Goal: Transaction & Acquisition: Purchase product/service

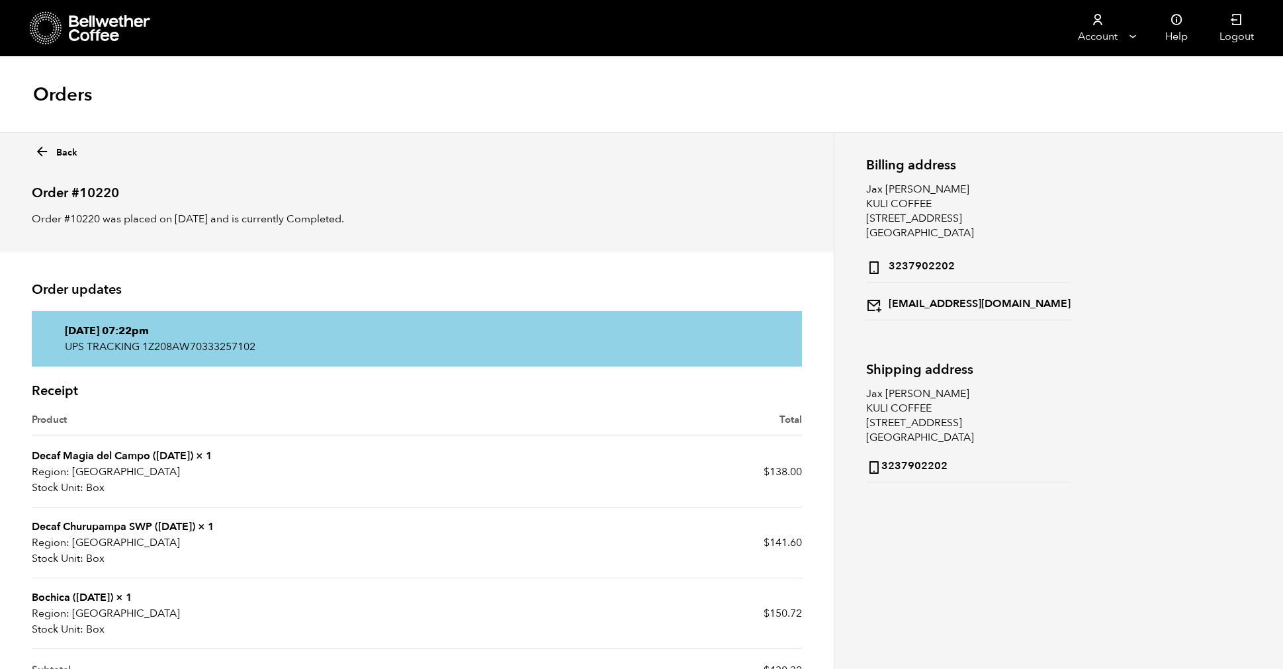
scroll to position [86, 0]
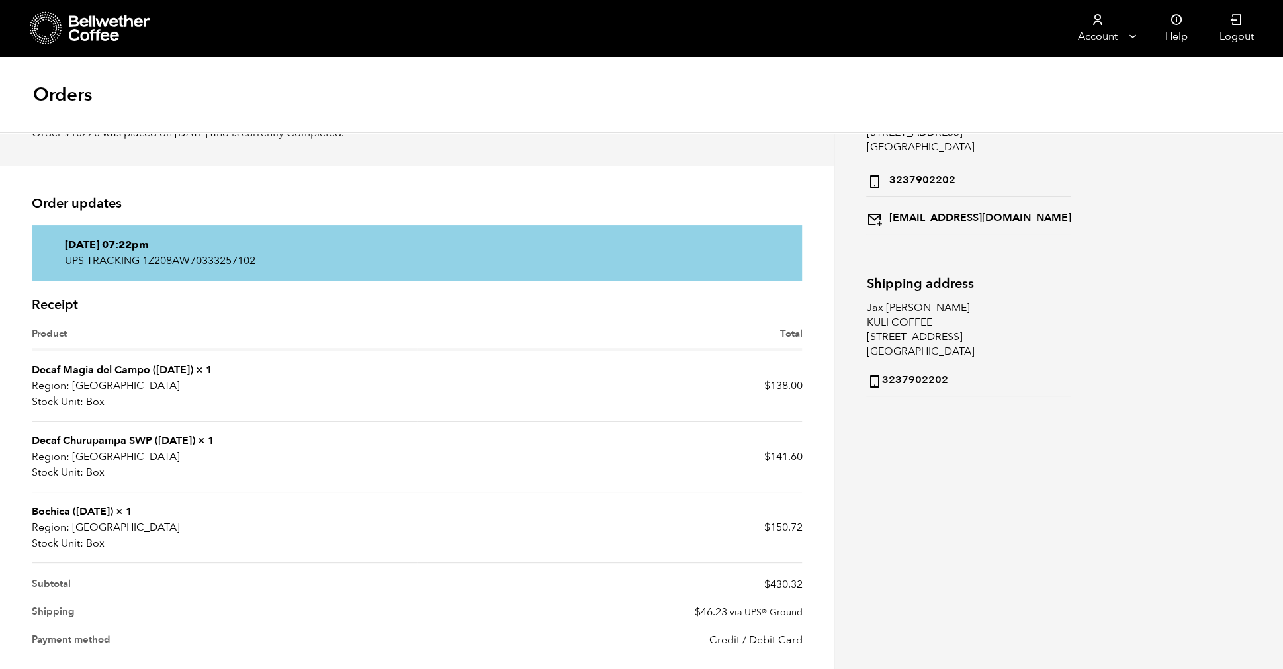
click at [50, 40] on icon at bounding box center [46, 28] width 32 height 34
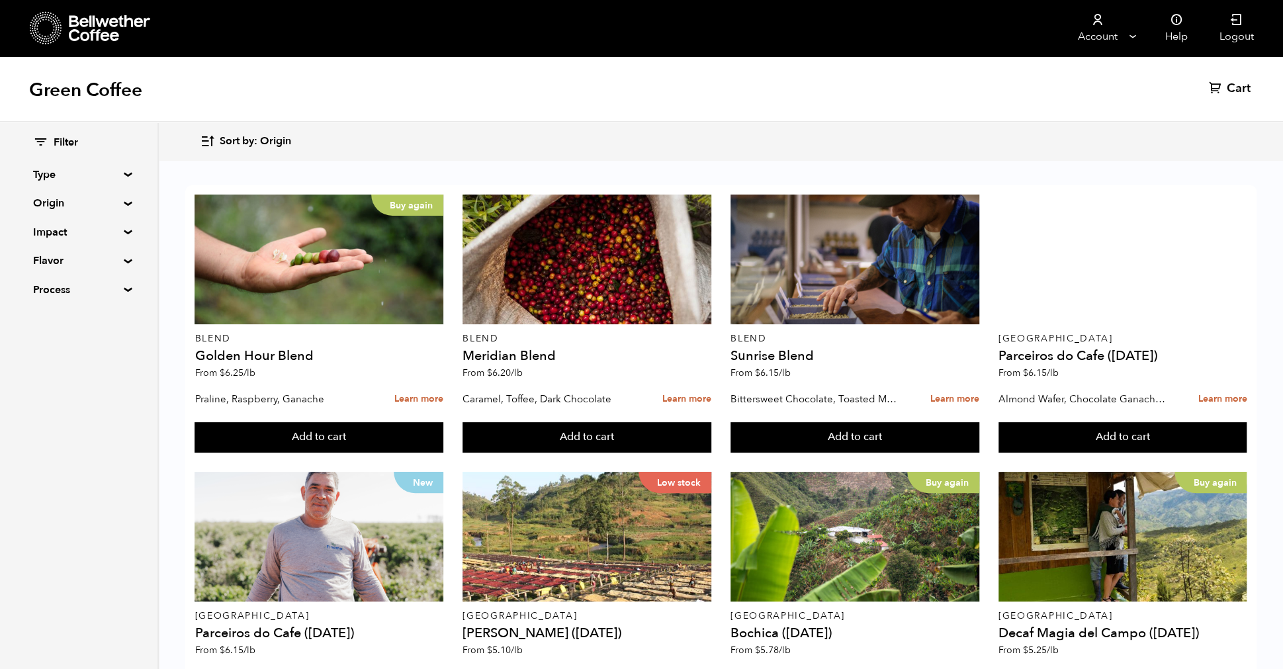
scroll to position [697, 0]
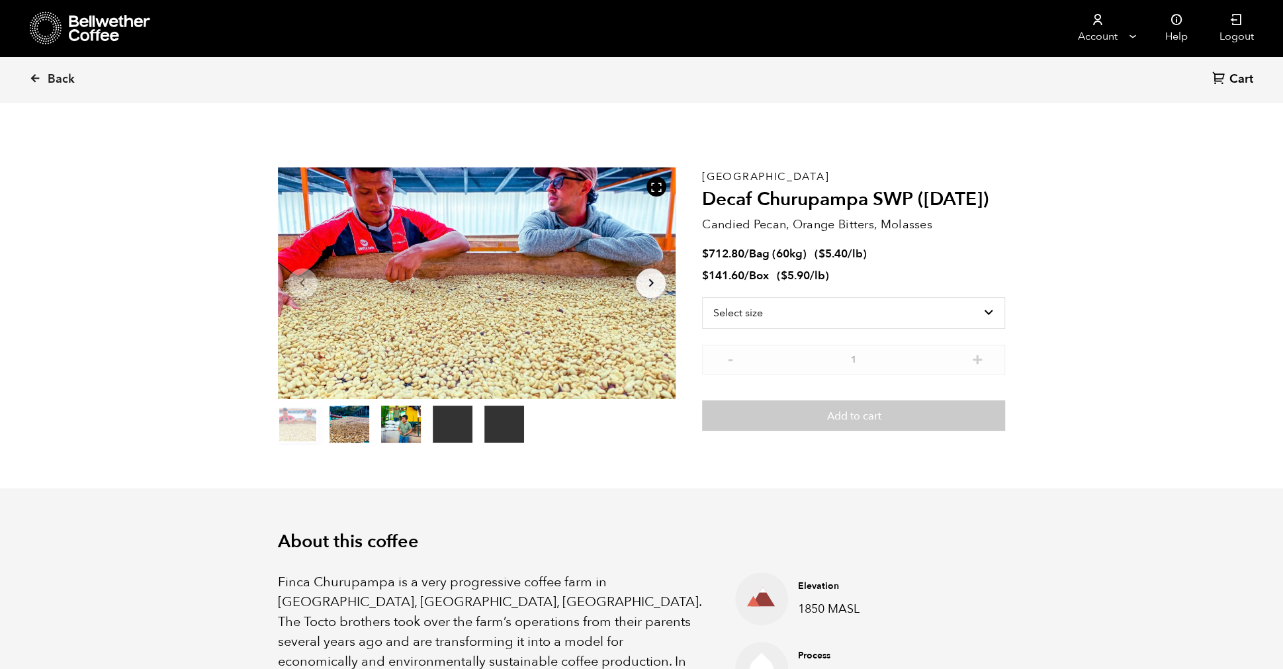
scroll to position [576, 704]
click at [960, 306] on select "Select size Bag (60kg) (132 lbs) Box (24 lbs)" at bounding box center [853, 313] width 303 height 32
select select "bag-3"
click at [702, 297] on select "Select size Bag (60kg) (132 lbs) Box (24 lbs)" at bounding box center [853, 313] width 303 height 32
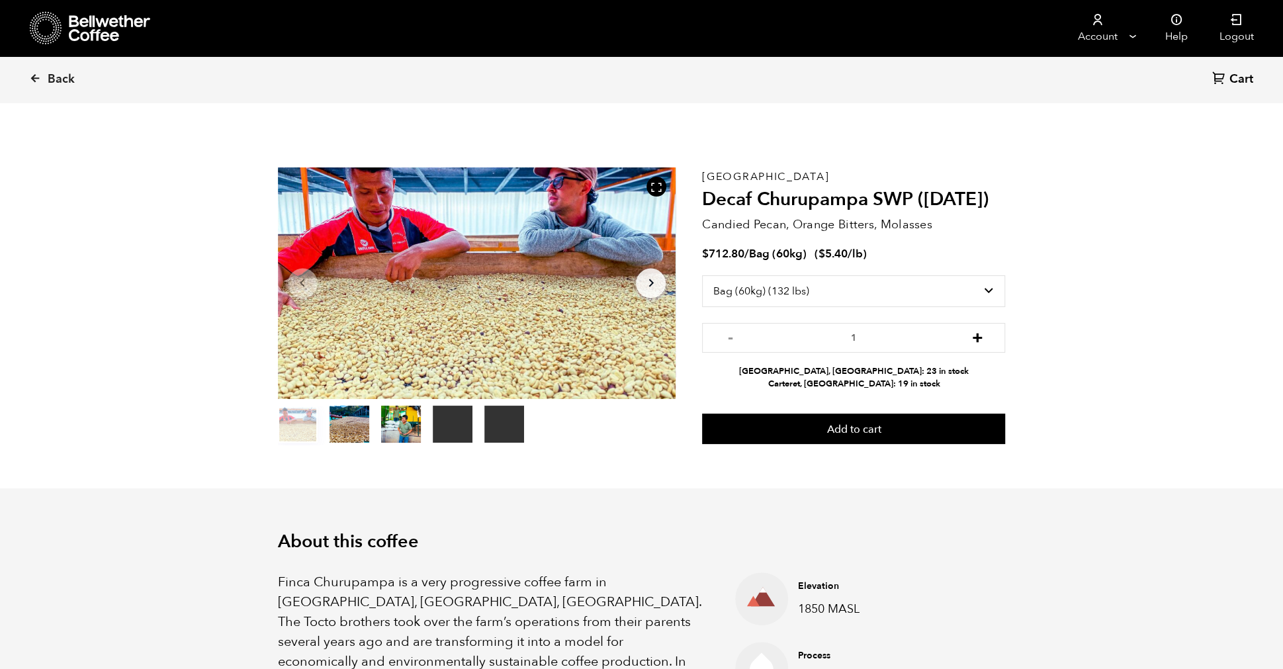
click at [974, 341] on button "+" at bounding box center [976, 335] width 17 height 13
type input "2"
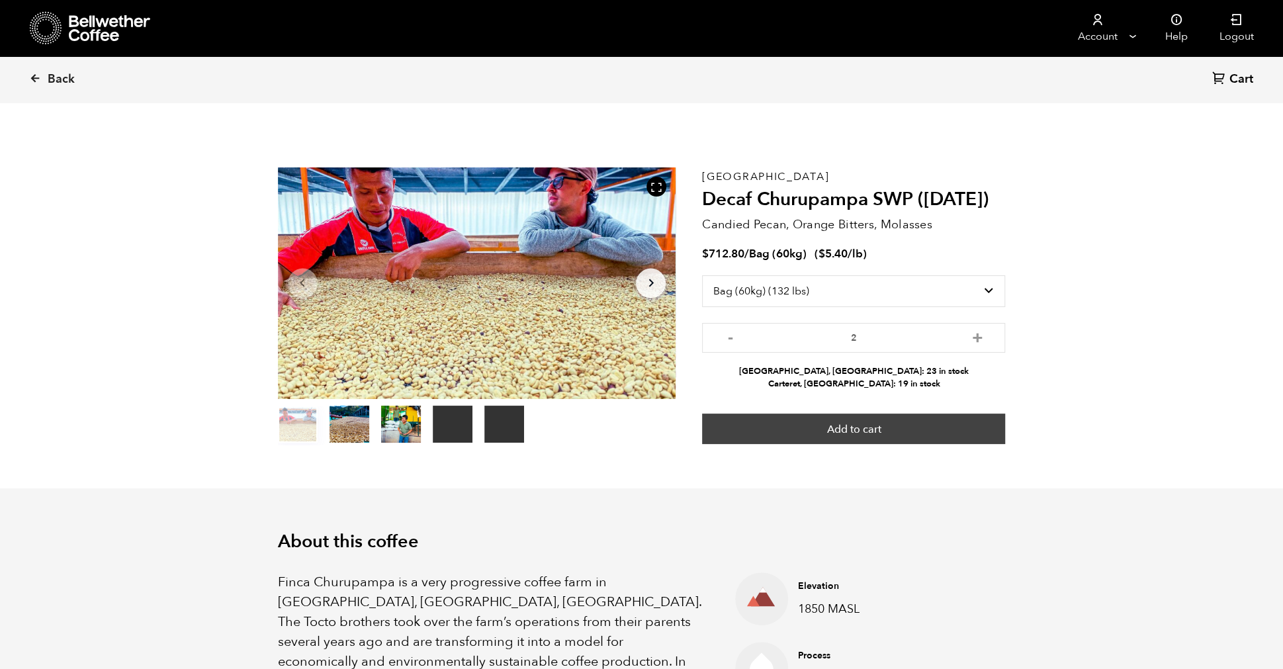
click at [869, 425] on button "Add to cart" at bounding box center [853, 428] width 303 height 30
click at [902, 432] on button "Add to cart" at bounding box center [853, 428] width 303 height 30
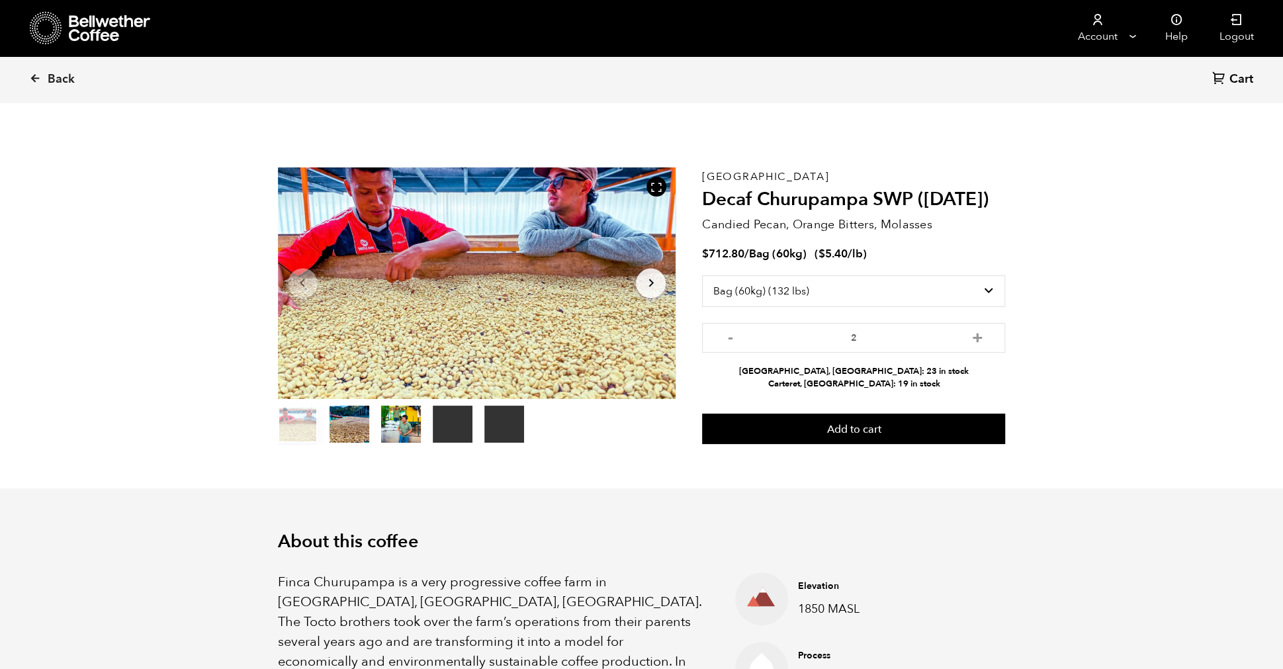
click at [1226, 78] on link "Cart (0)" at bounding box center [1234, 80] width 44 height 18
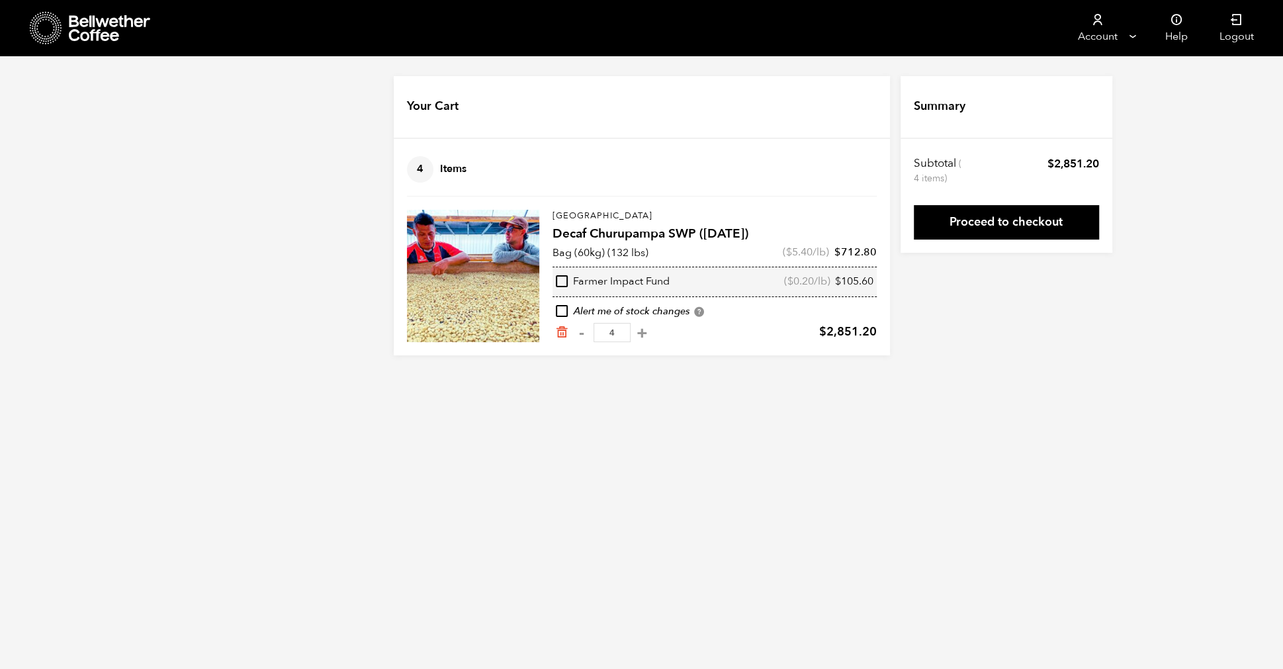
click at [425, 168] on span "4" at bounding box center [420, 169] width 26 height 26
click at [578, 334] on button "-" at bounding box center [582, 332] width 17 height 13
type input "3"
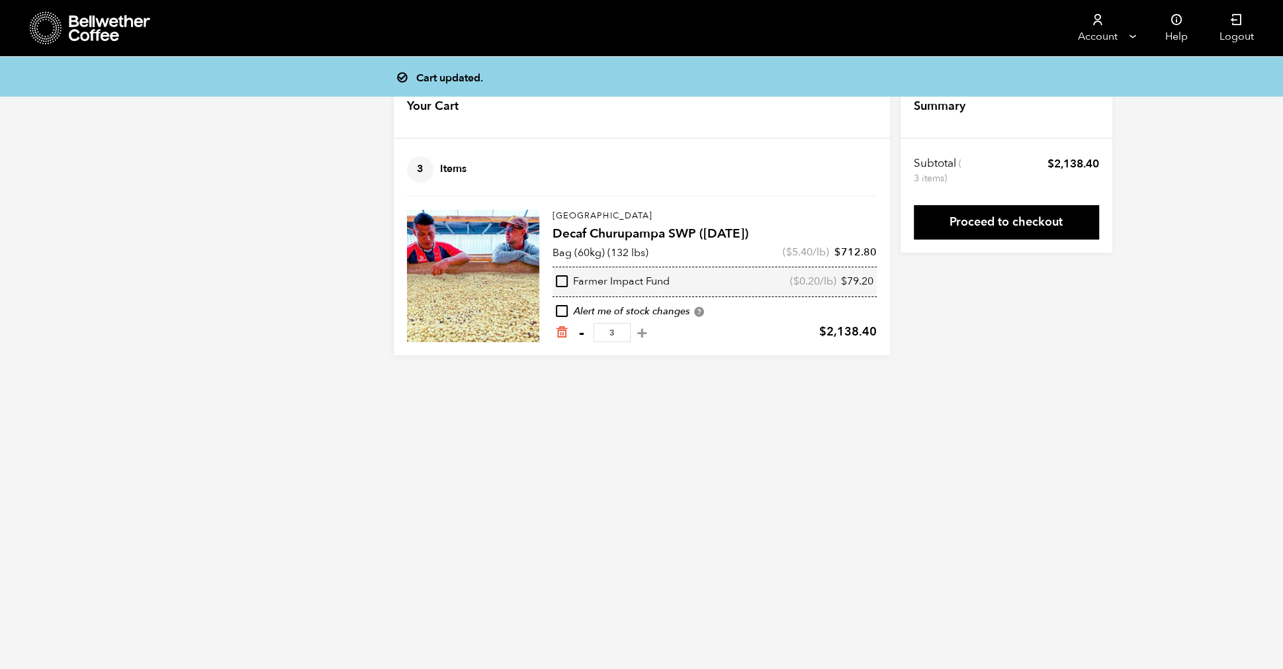
click at [581, 335] on button "-" at bounding box center [582, 332] width 17 height 13
type input "2"
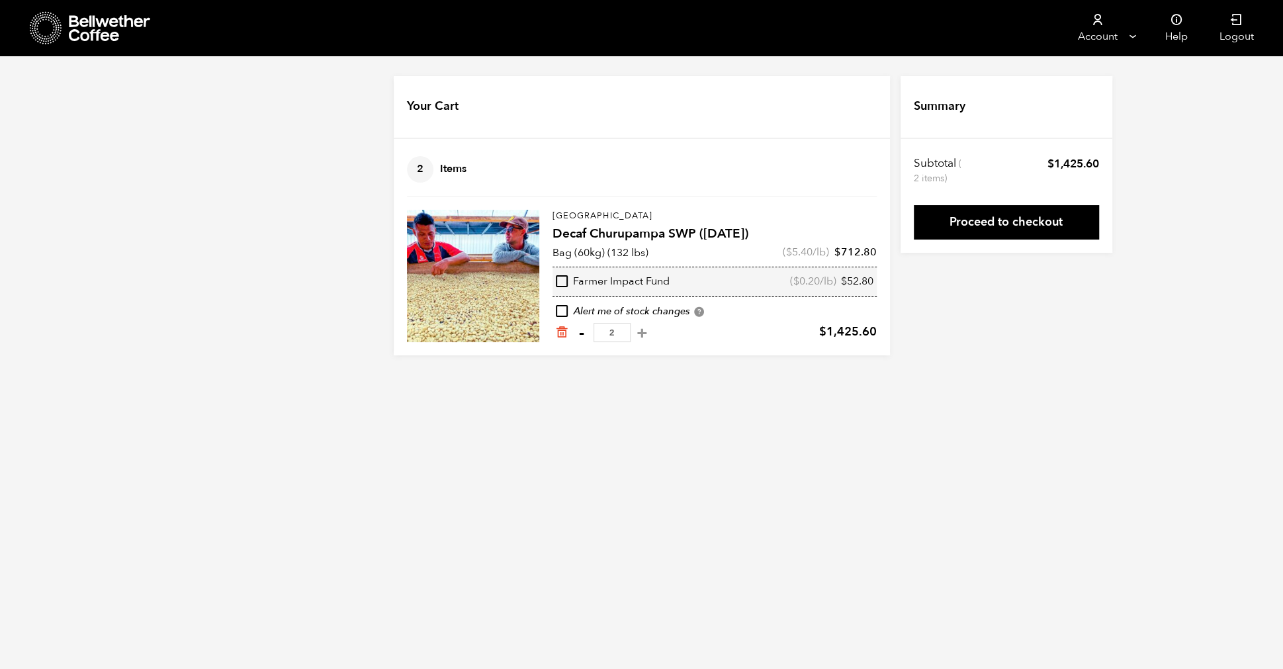
click at [583, 336] on button "-" at bounding box center [582, 332] width 17 height 13
type input "1"
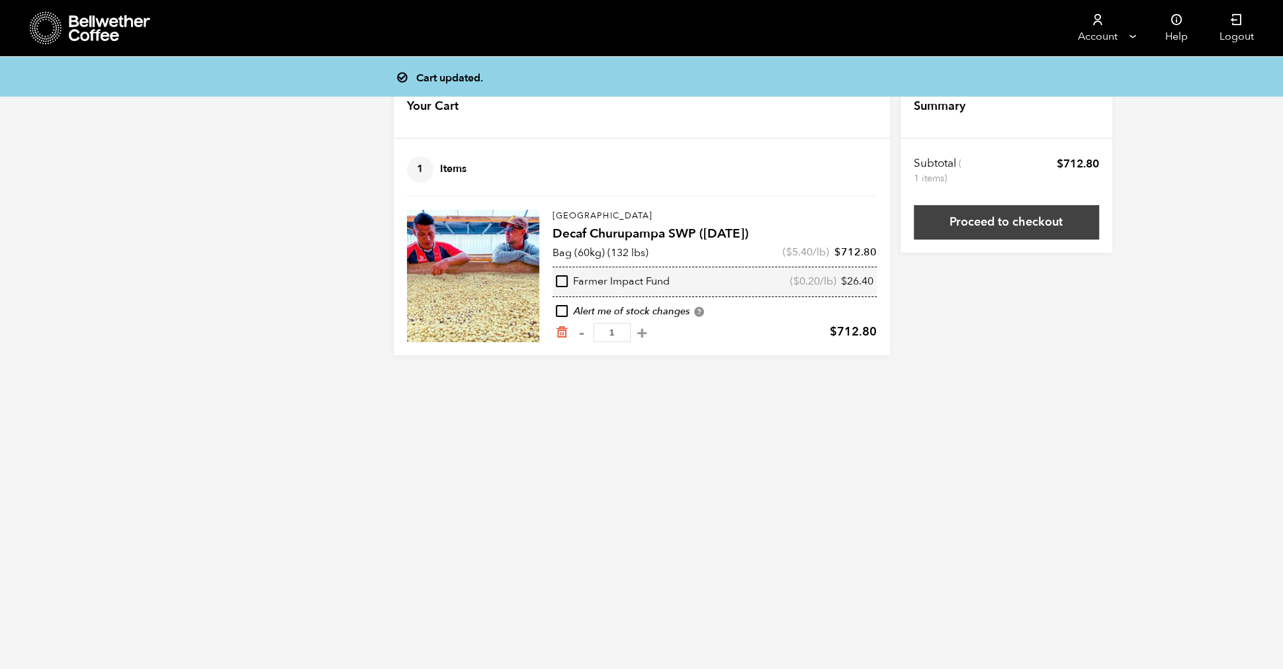
click at [1047, 224] on link "Proceed to checkout" at bounding box center [1006, 222] width 185 height 34
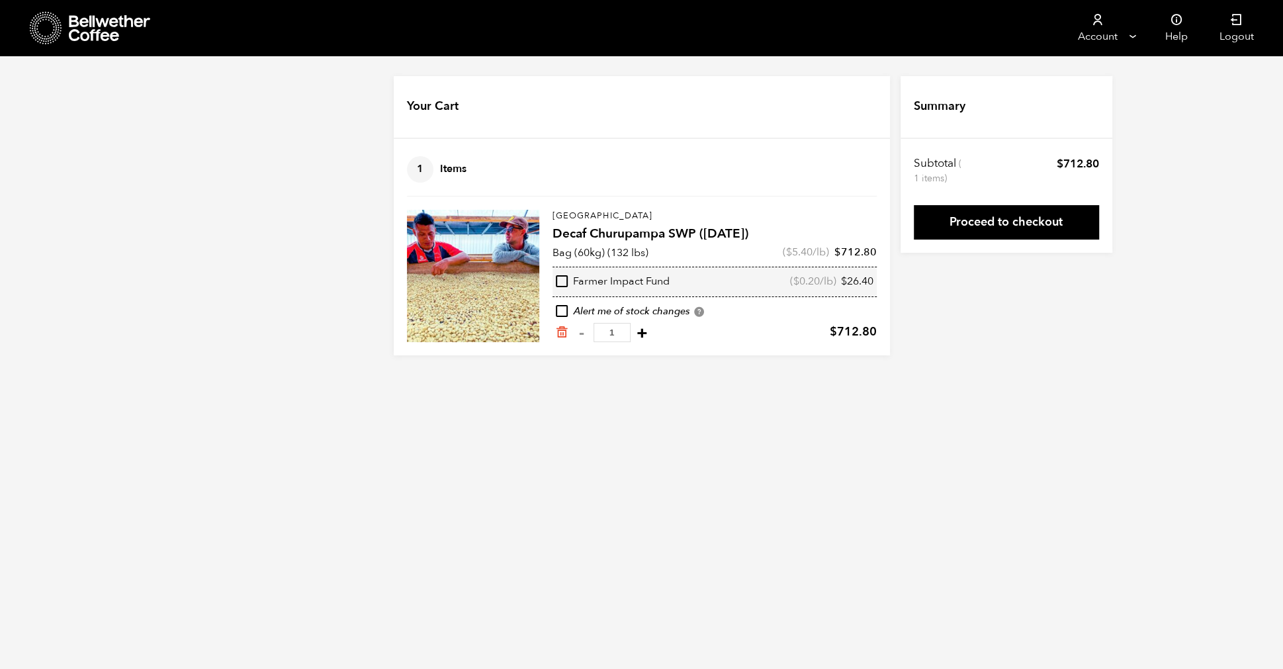
click at [637, 335] on button "+" at bounding box center [642, 332] width 17 height 13
type input "2"
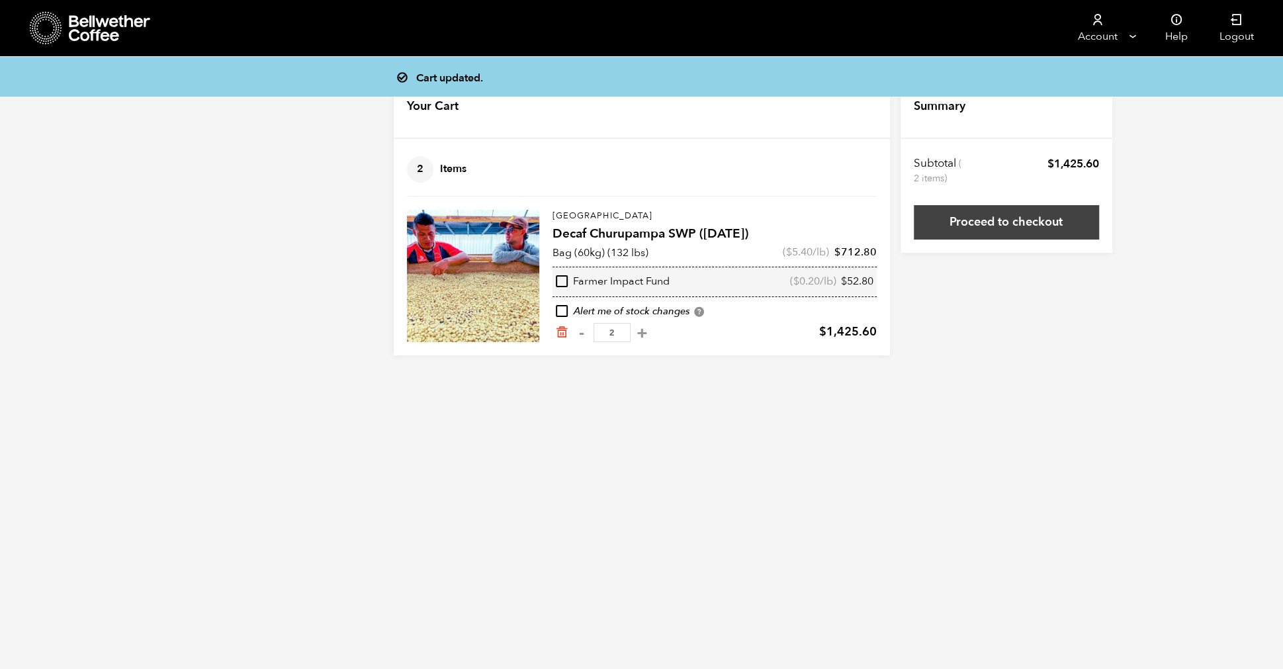
click at [1043, 230] on link "Proceed to checkout" at bounding box center [1006, 222] width 185 height 34
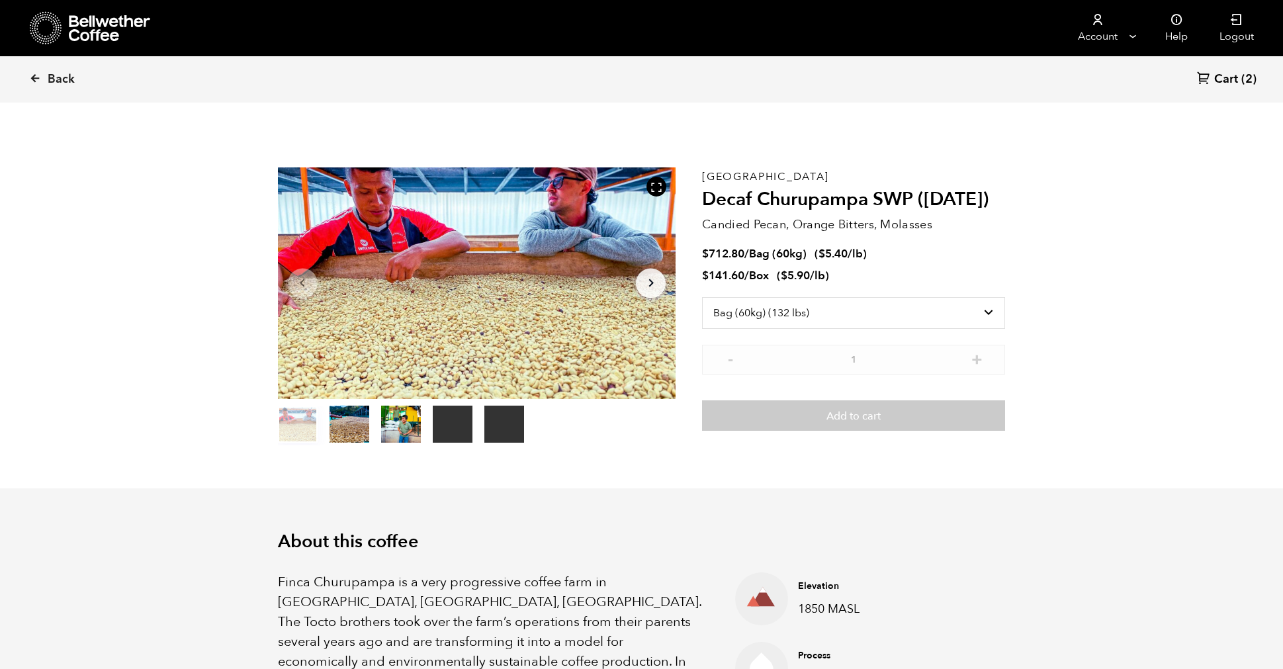
select select "bag-3"
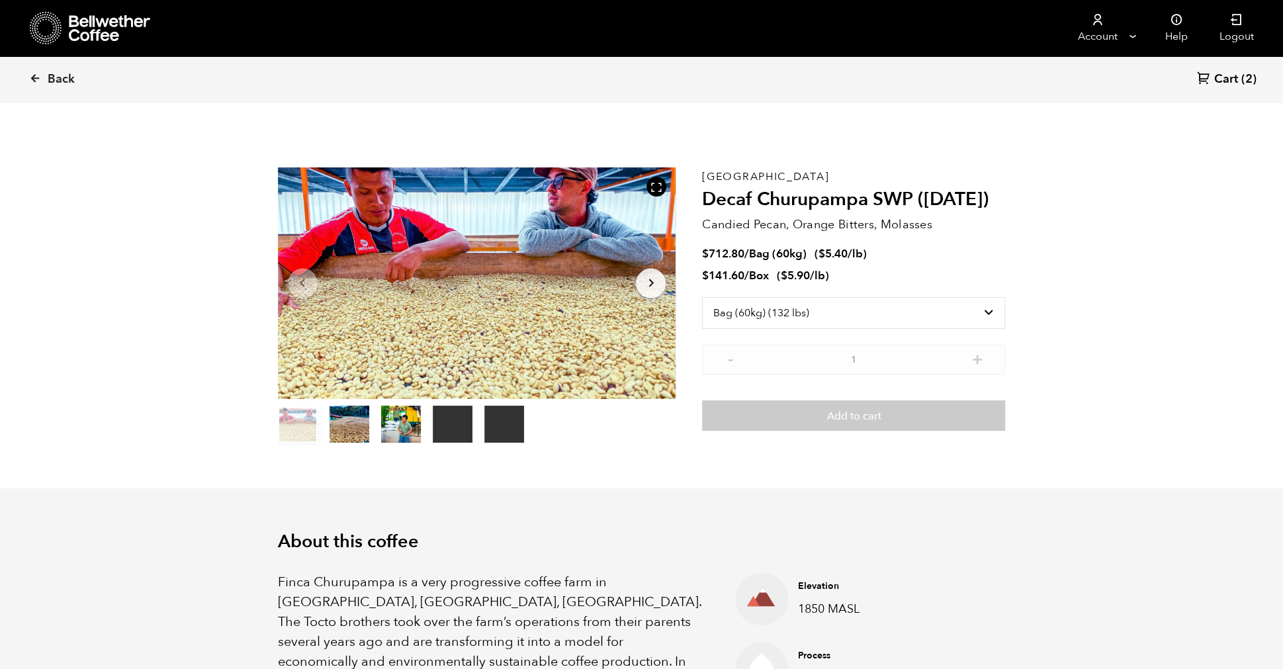
scroll to position [576, 704]
click at [74, 76] on link "Back" at bounding box center [70, 79] width 82 height 45
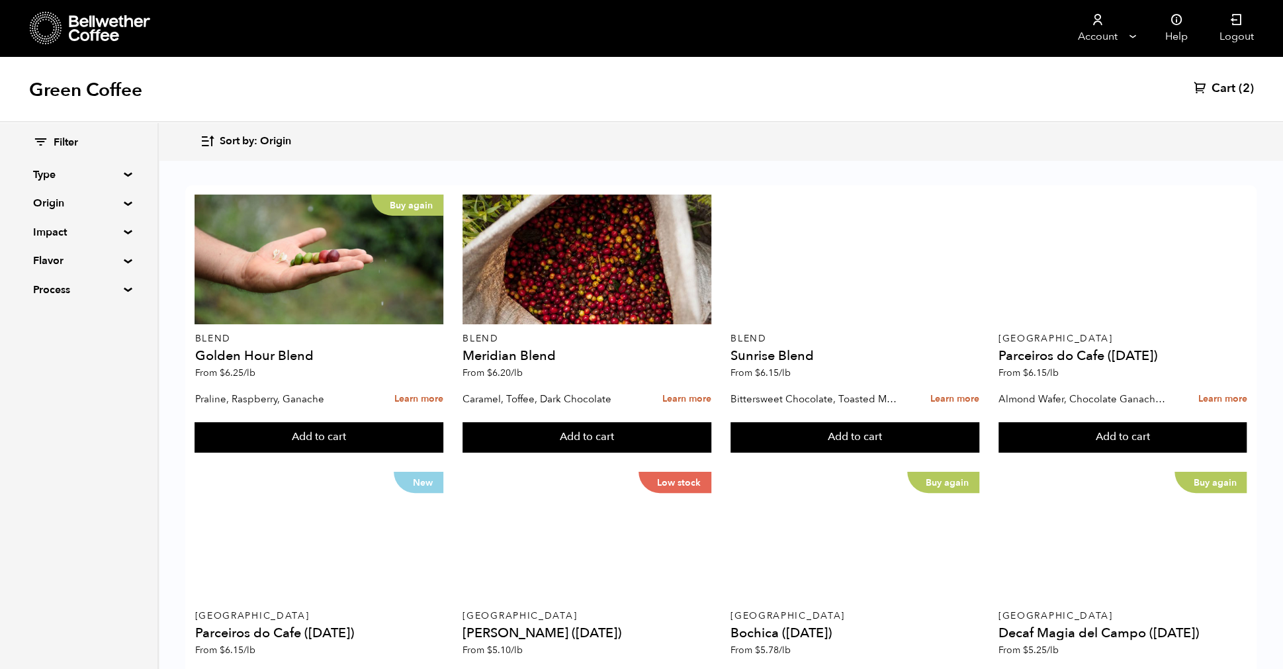
scroll to position [734, 0]
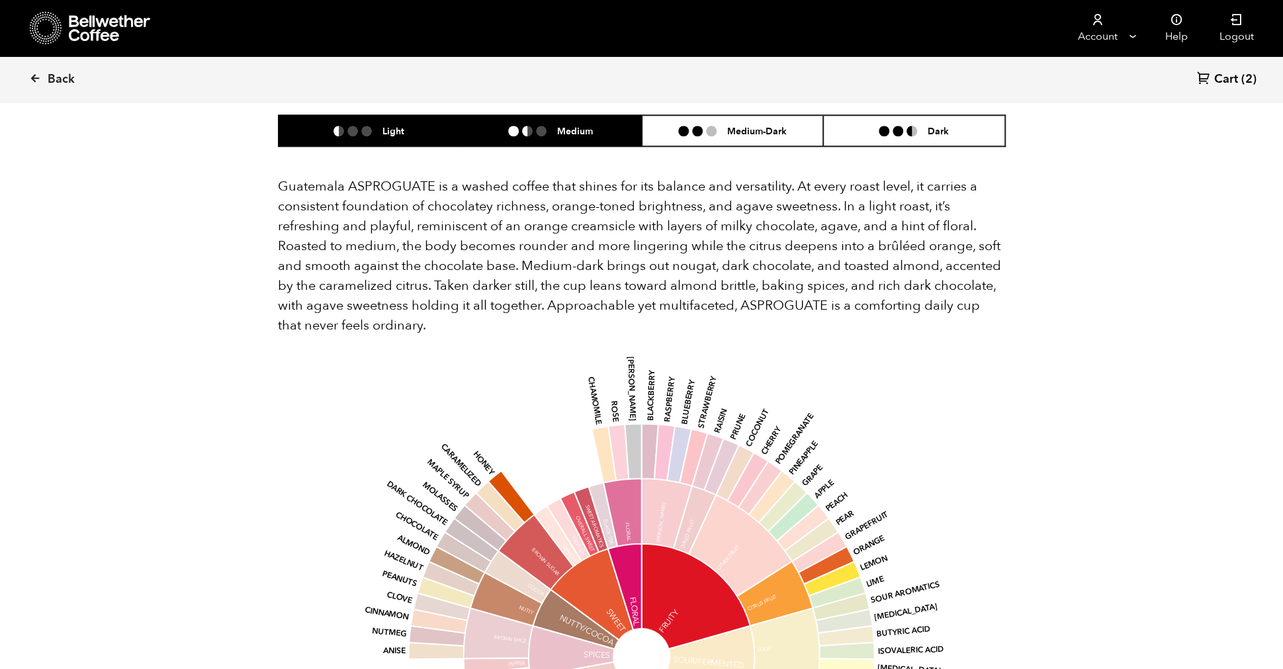
scroll to position [855, 0]
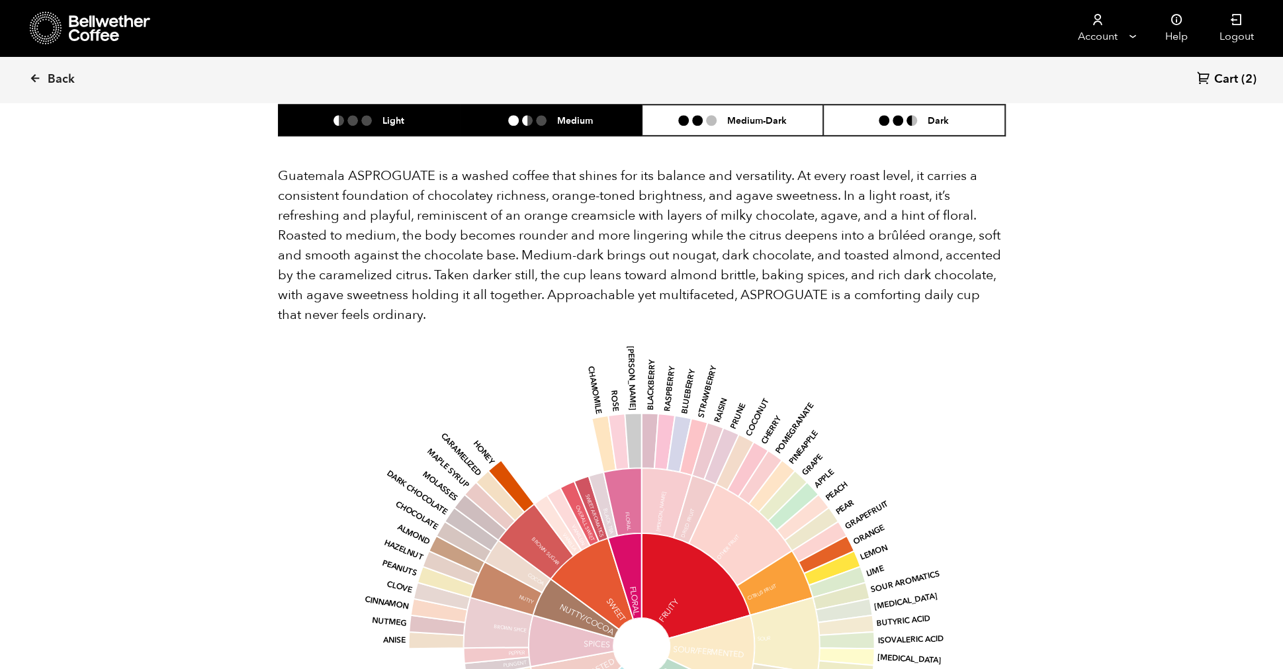
click at [542, 128] on li "Medium" at bounding box center [551, 120] width 182 height 31
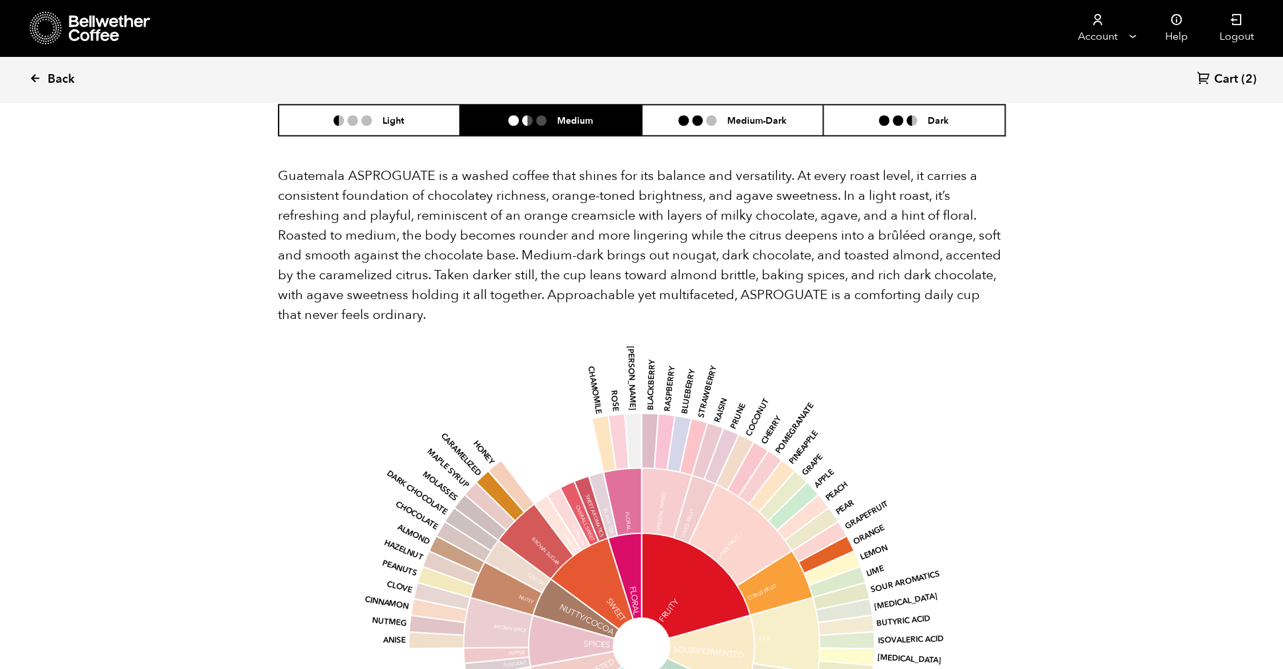
click at [43, 87] on link "Back" at bounding box center [70, 79] width 82 height 45
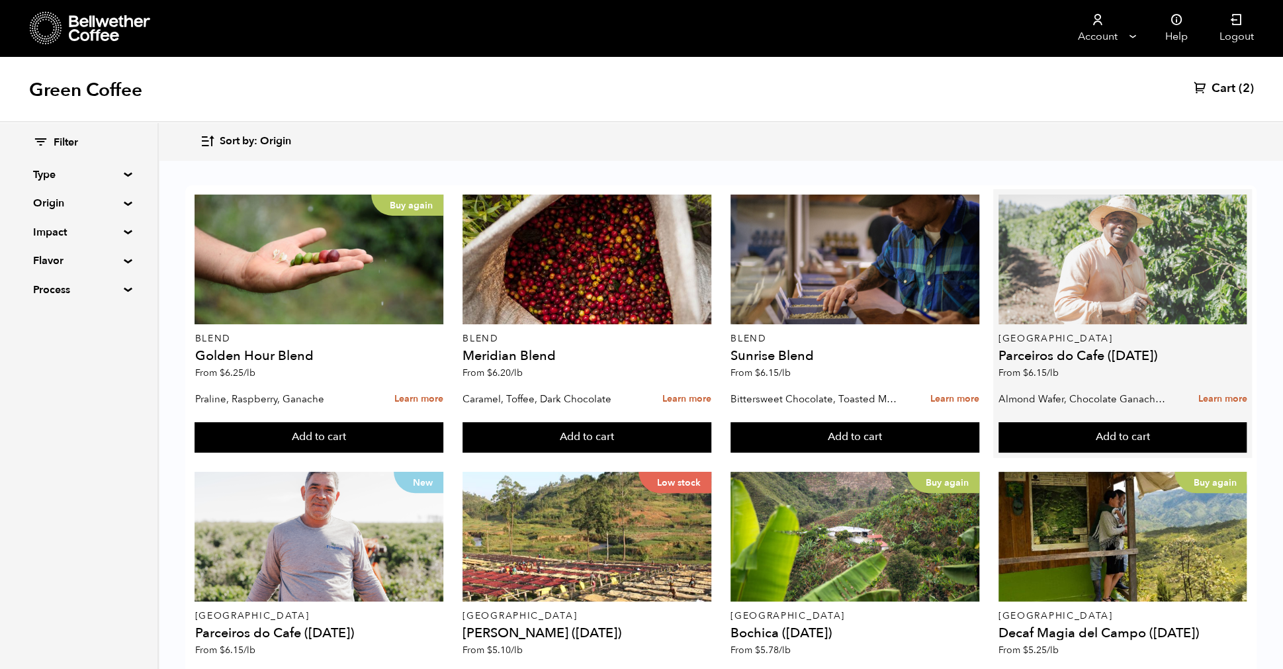
click at [1160, 261] on div at bounding box center [1122, 259] width 249 height 130
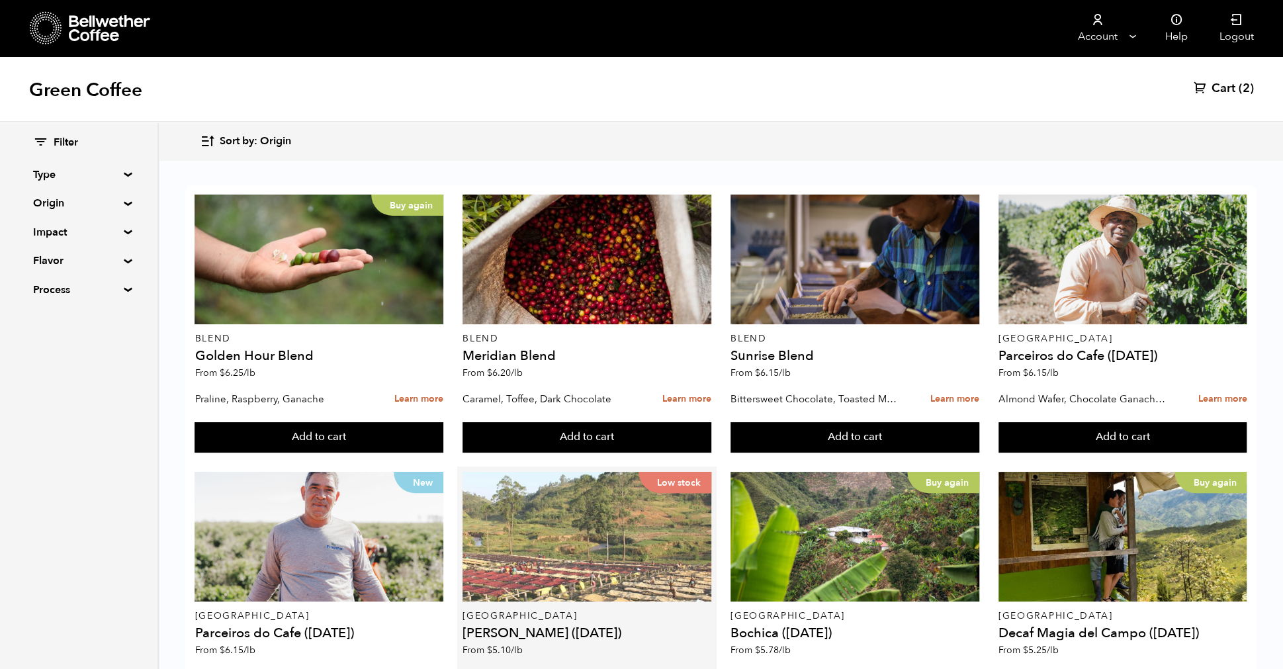
click at [599, 472] on div "Low stock" at bounding box center [586, 537] width 249 height 130
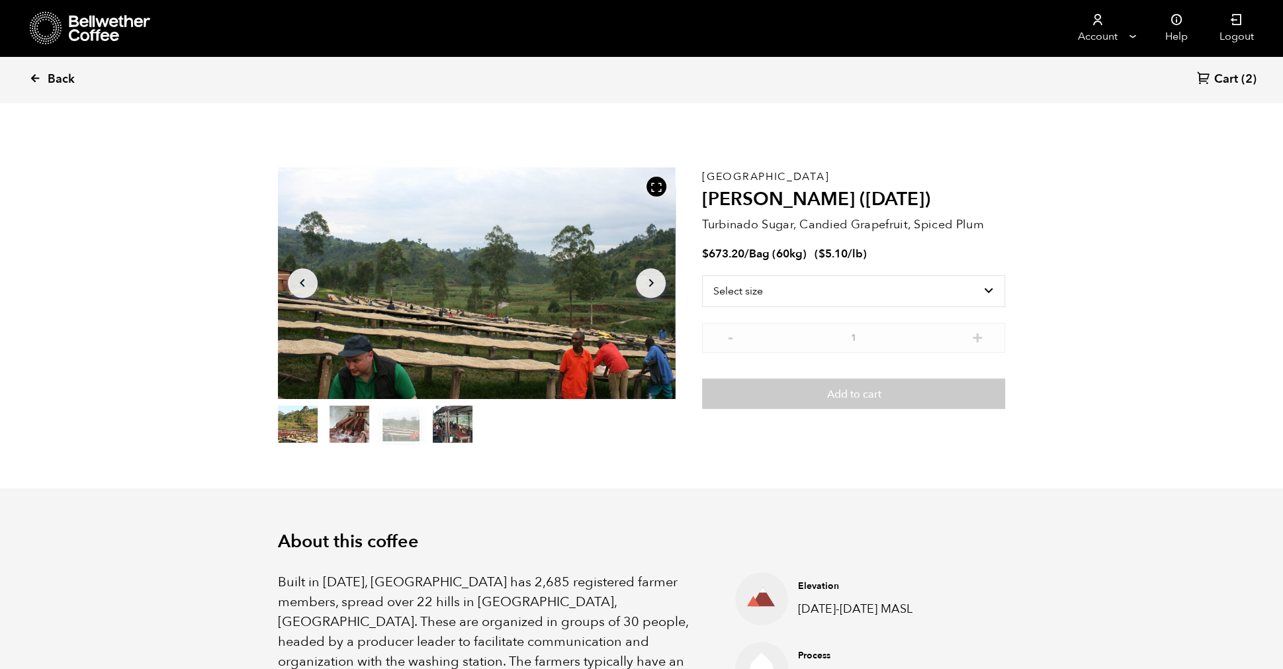
click at [38, 87] on link "Back" at bounding box center [70, 79] width 82 height 45
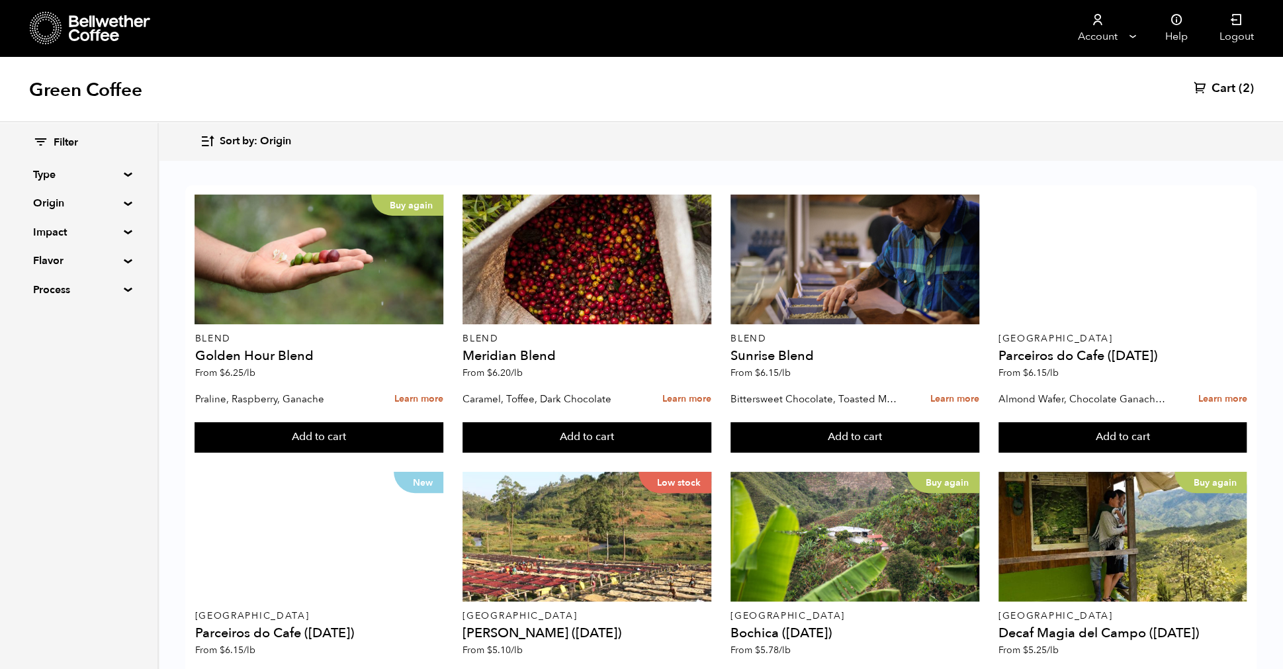
scroll to position [751, 0]
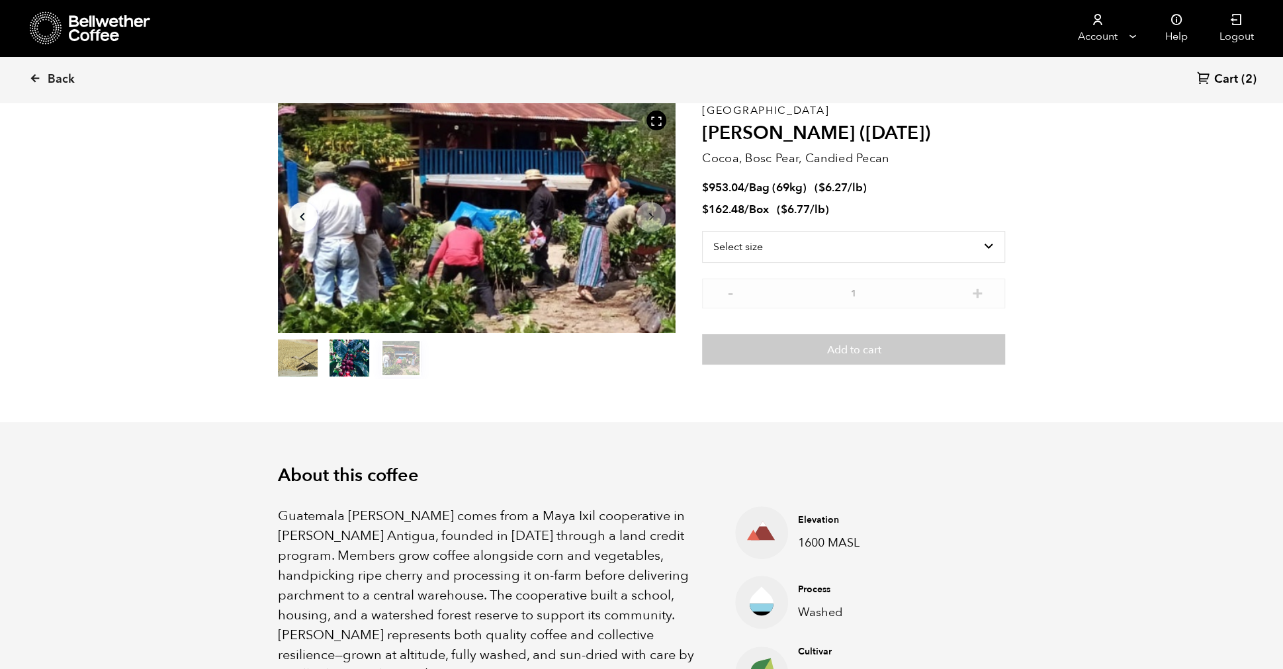
scroll to position [69, 0]
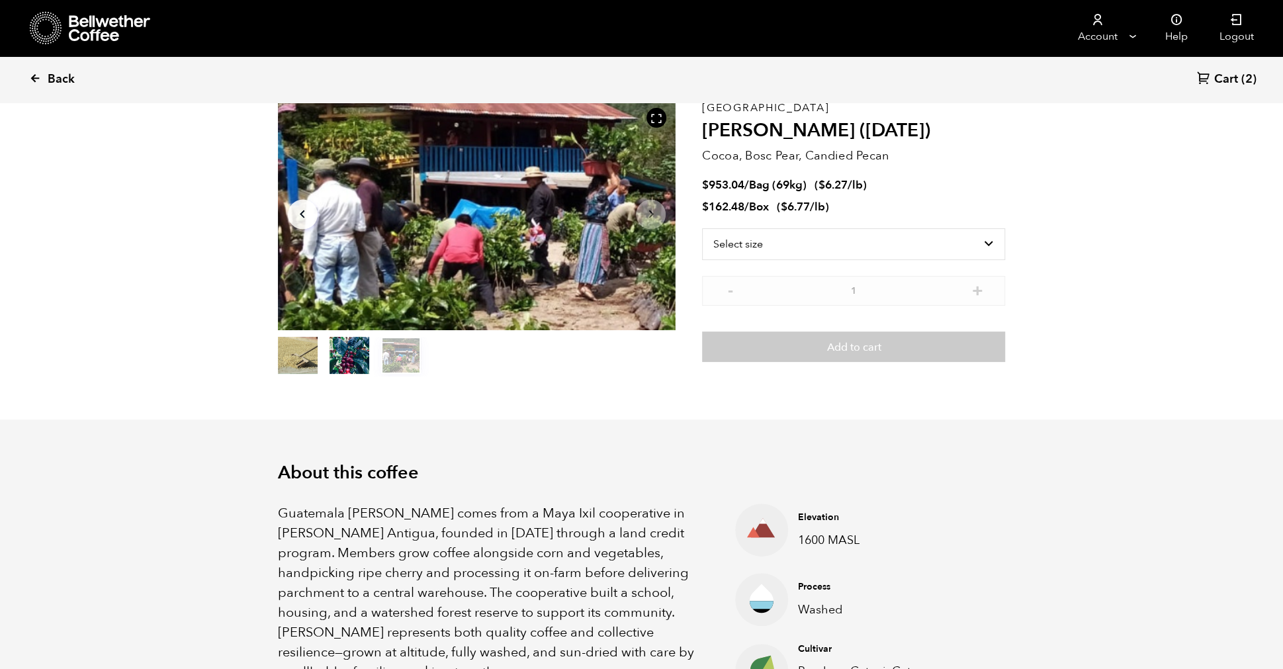
click at [56, 69] on link "Back" at bounding box center [70, 79] width 82 height 45
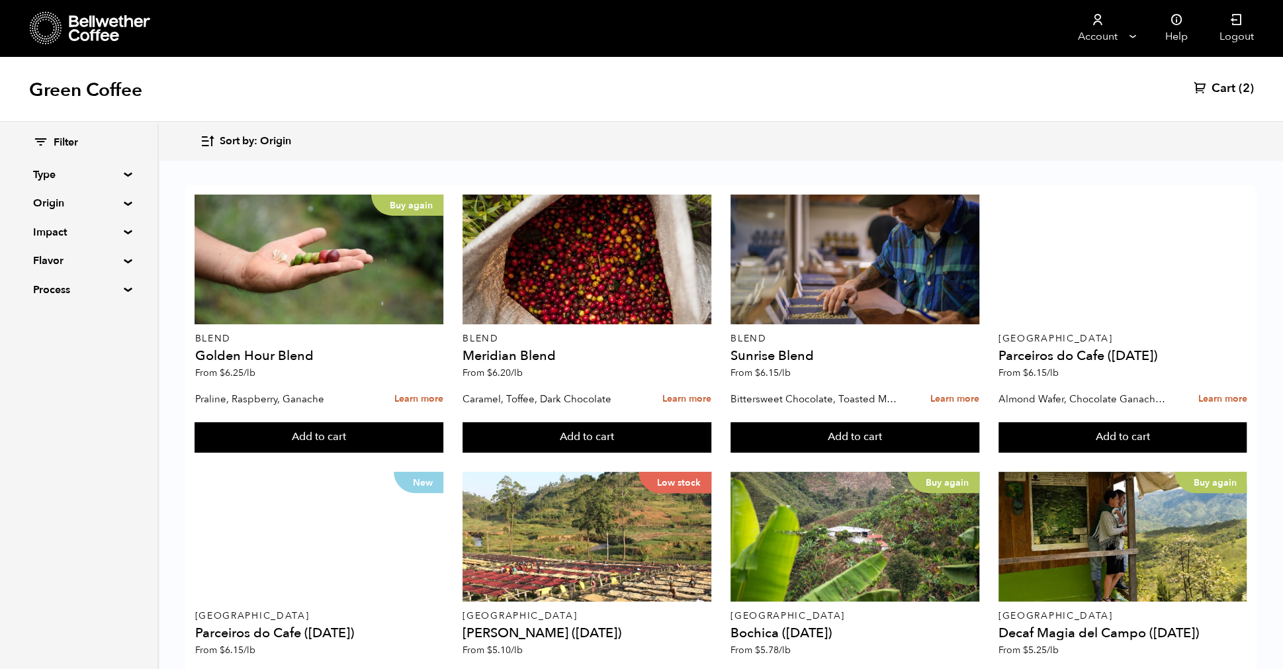
scroll to position [894, 0]
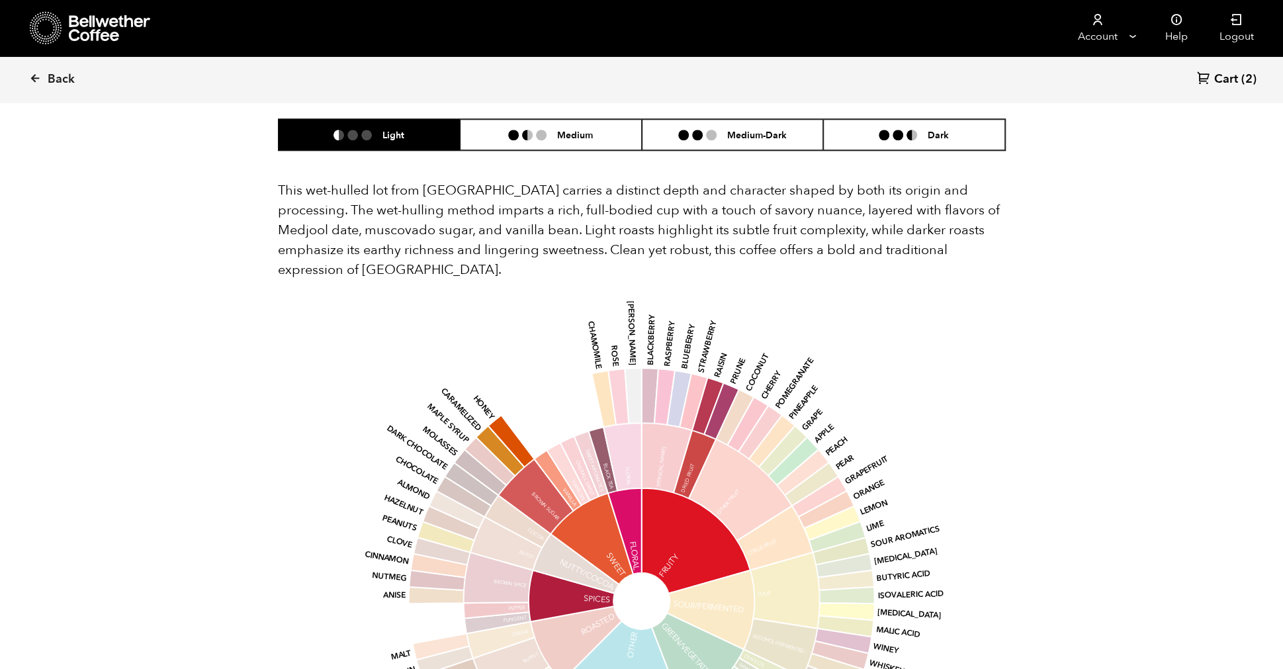
scroll to position [856, 0]
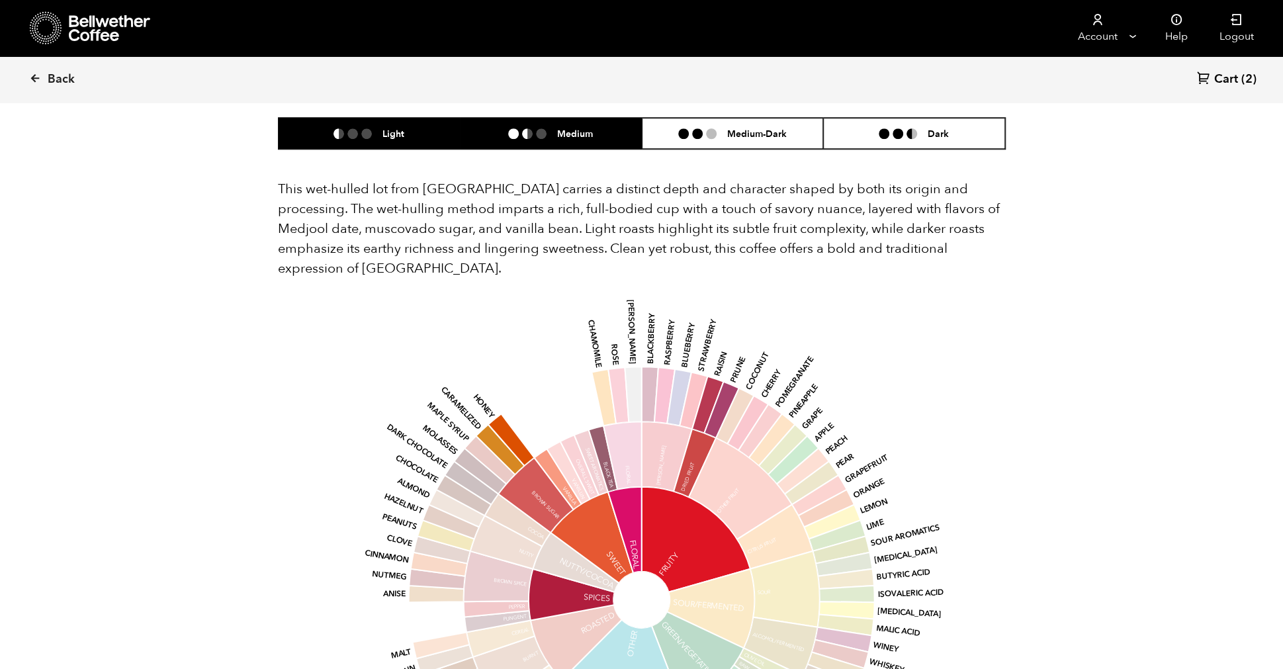
click at [552, 128] on ul at bounding box center [532, 133] width 49 height 11
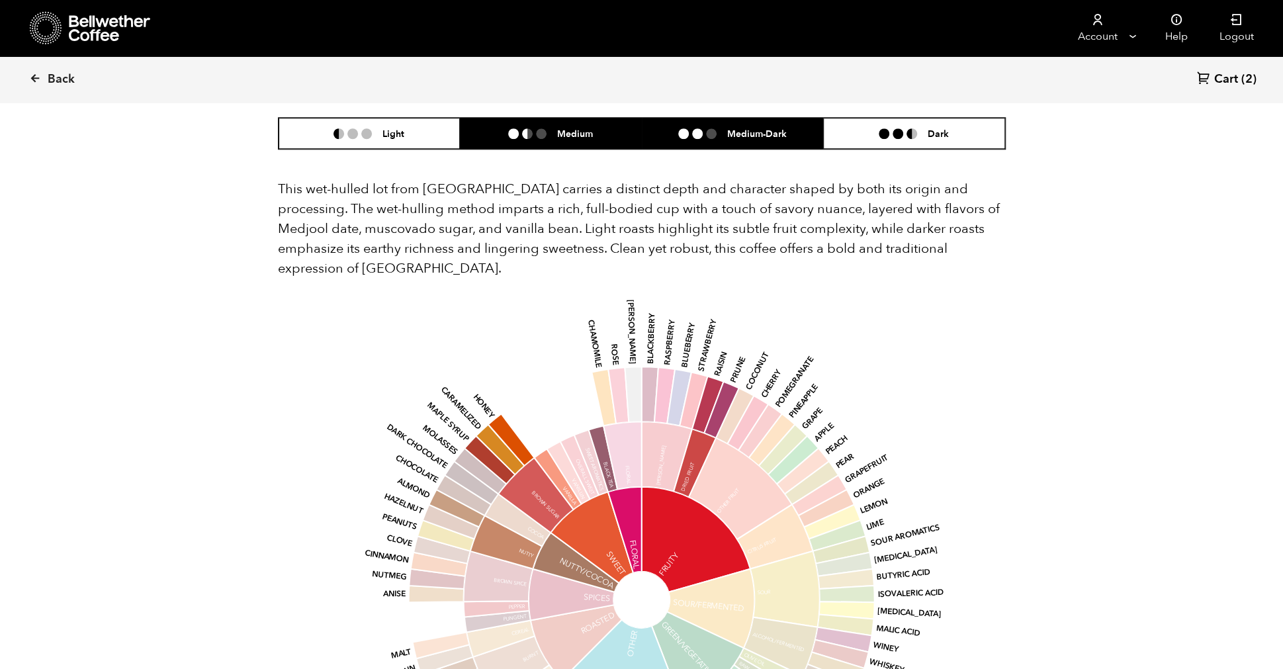
click at [681, 128] on li at bounding box center [683, 133] width 11 height 11
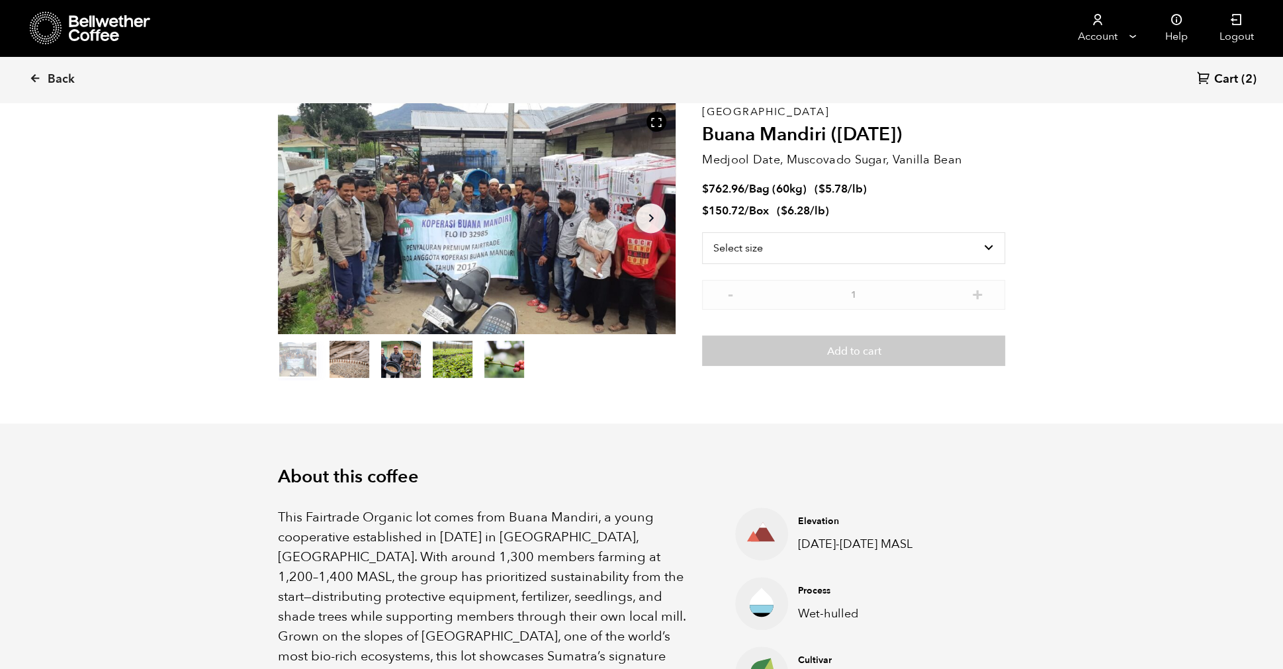
scroll to position [0, 0]
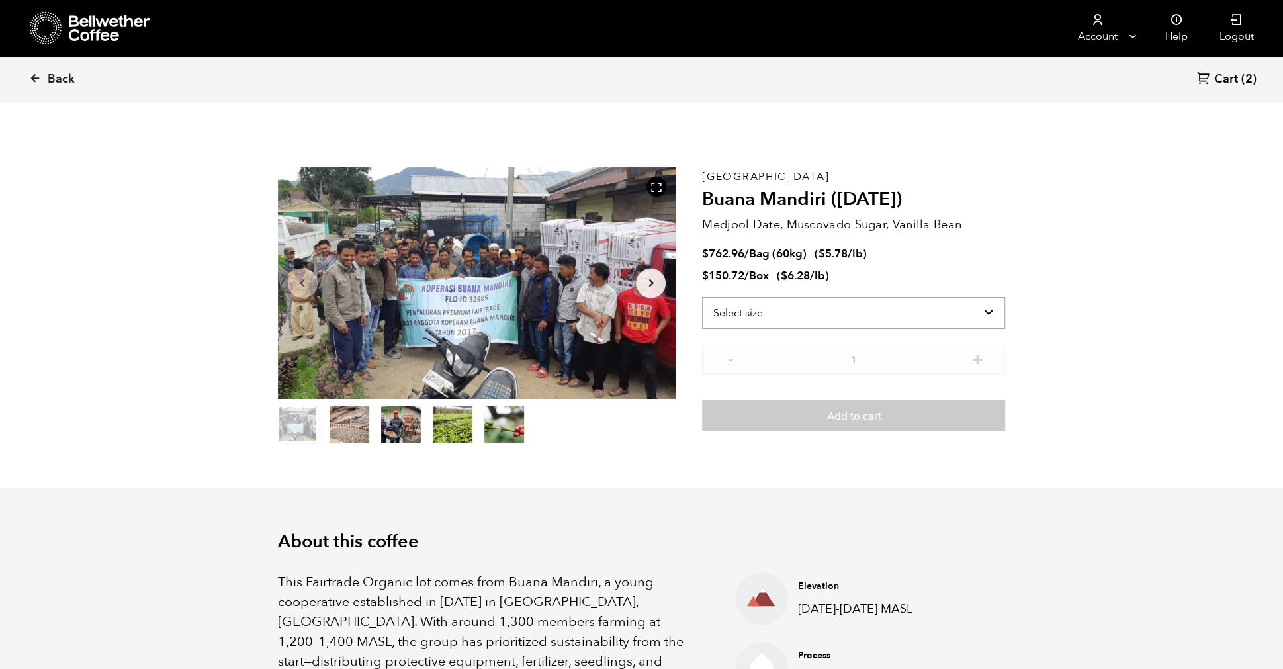
click at [843, 307] on select "Select size Bag (60kg) (132 lbs) Box (24 lbs)" at bounding box center [853, 313] width 303 height 32
select select "bag-3"
click at [702, 297] on select "Select size Bag (60kg) (132 lbs) Box (24 lbs)" at bounding box center [853, 313] width 303 height 32
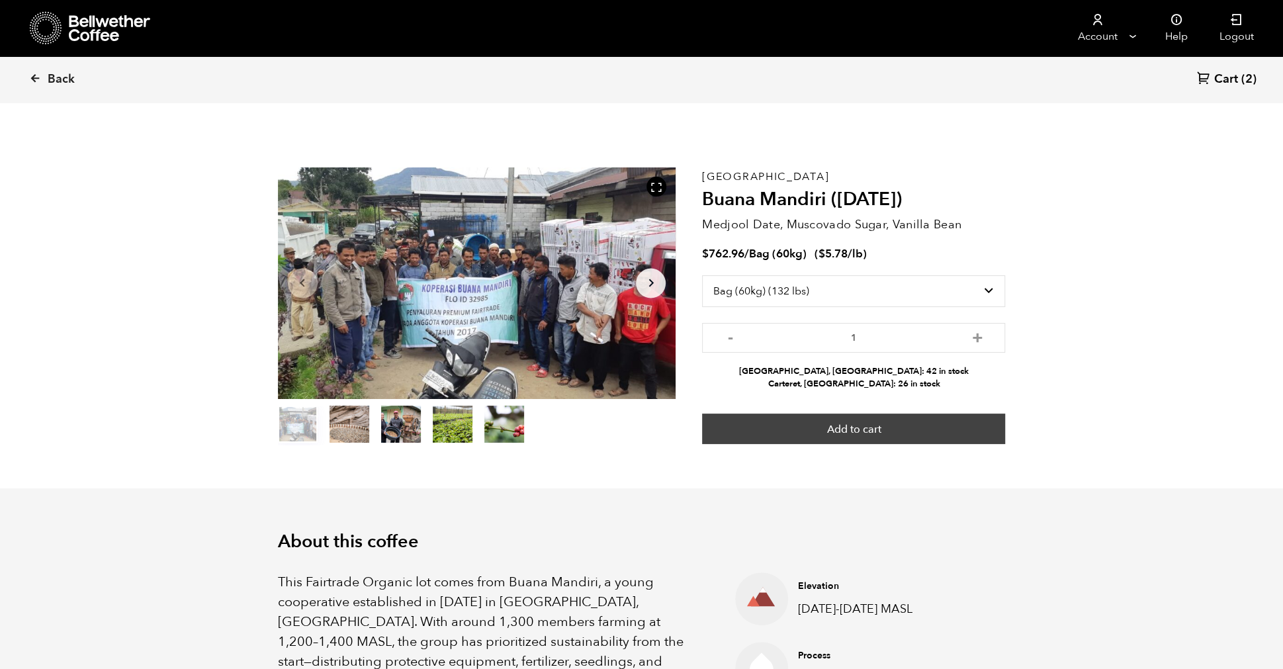
click at [867, 423] on button "Add to cart" at bounding box center [853, 428] width 303 height 30
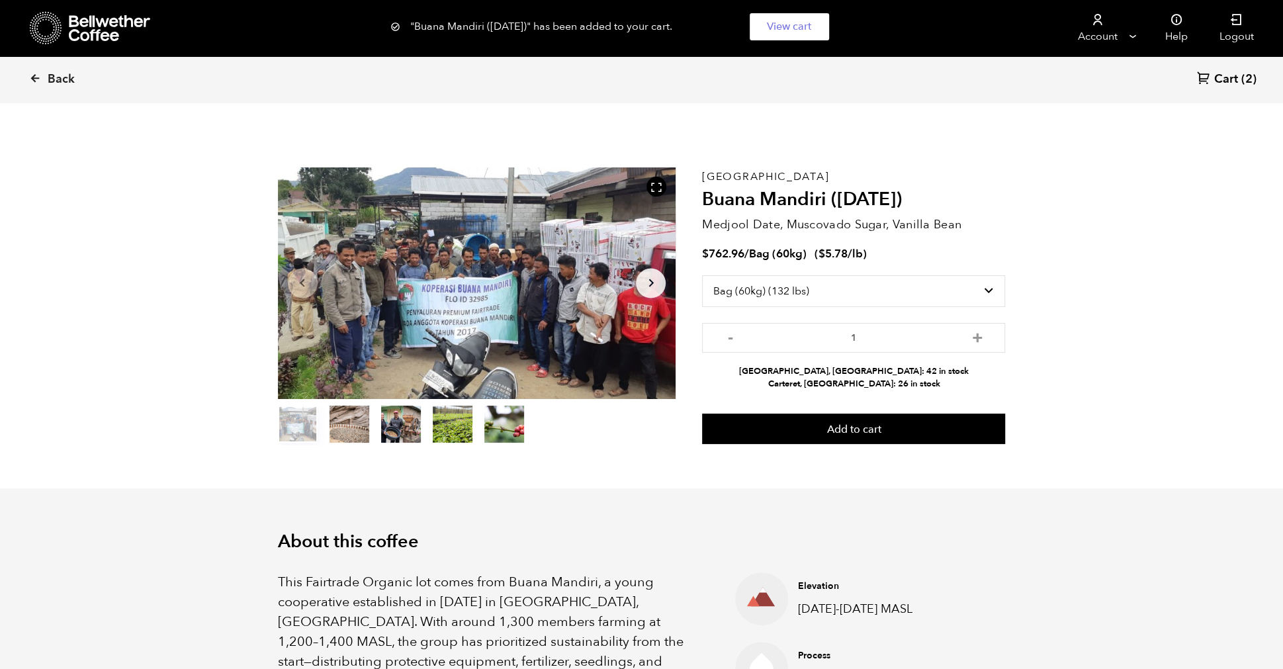
click at [1223, 77] on span "Cart" at bounding box center [1226, 79] width 24 height 16
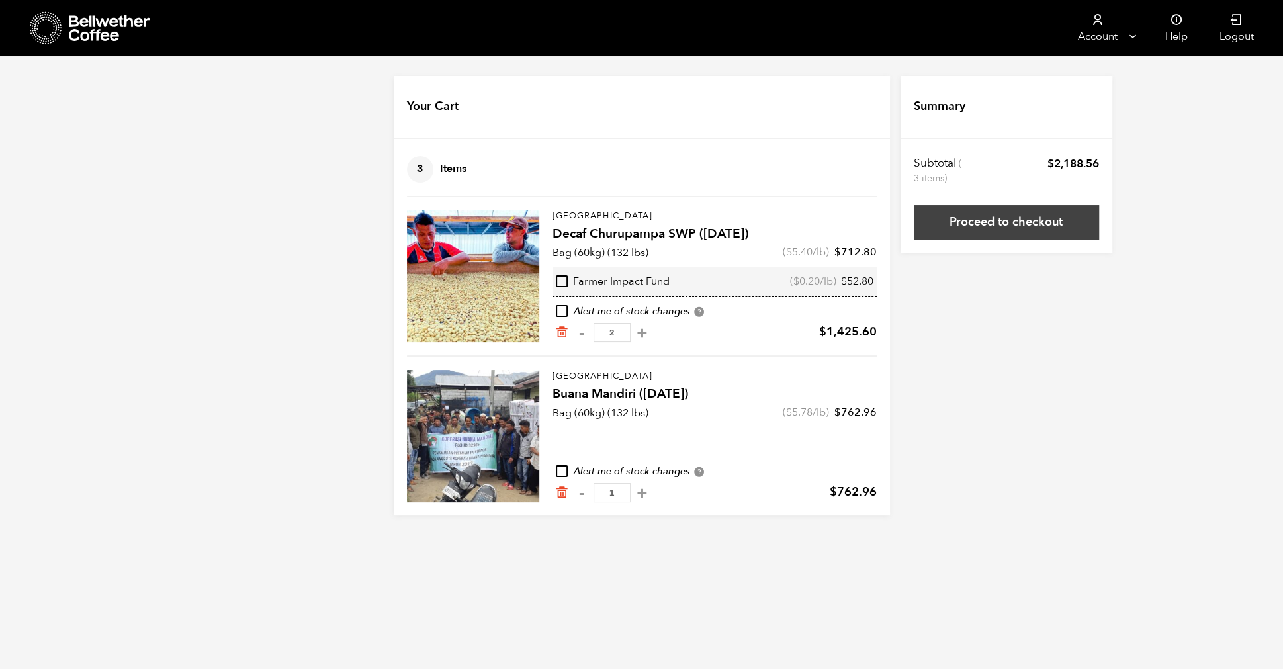
click at [1029, 218] on link "Proceed to checkout" at bounding box center [1006, 222] width 185 height 34
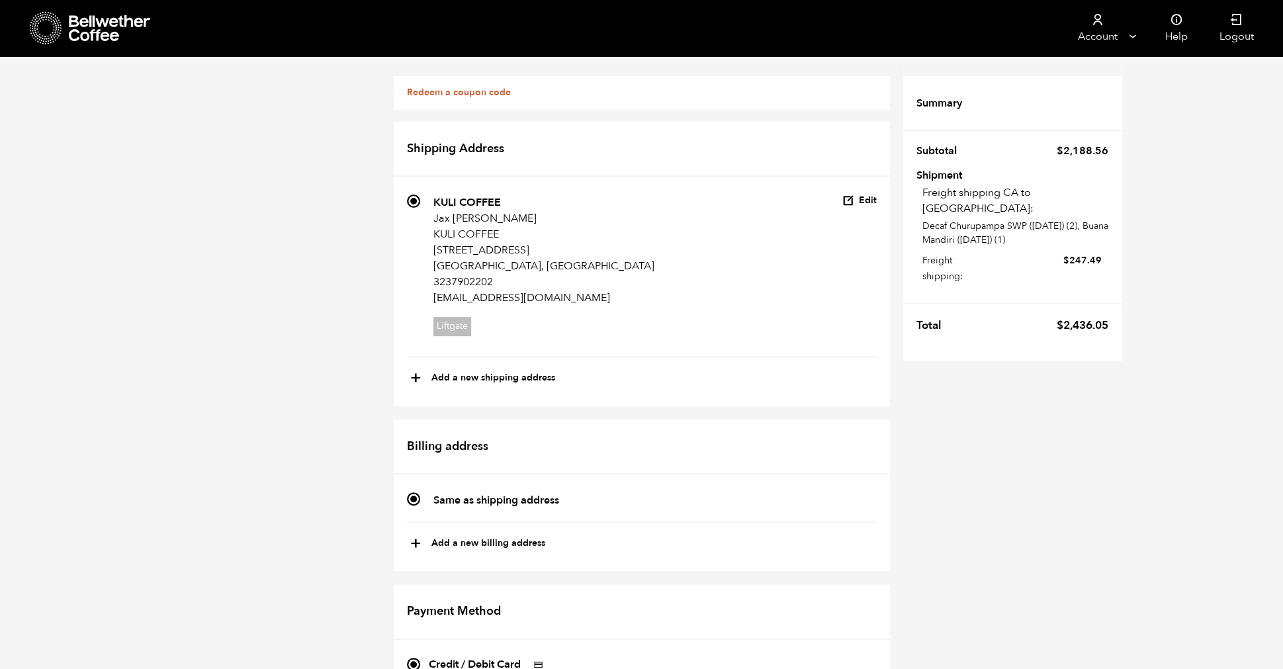
scroll to position [308, 0]
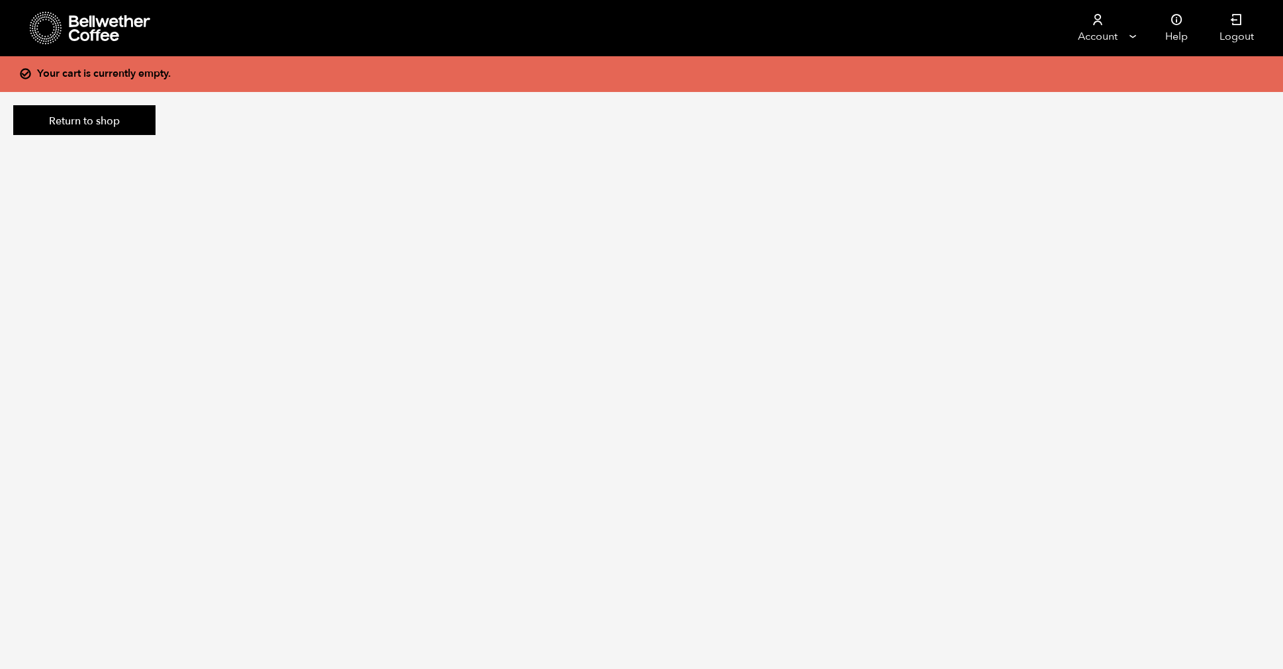
click at [103, 24] on icon at bounding box center [110, 28] width 83 height 26
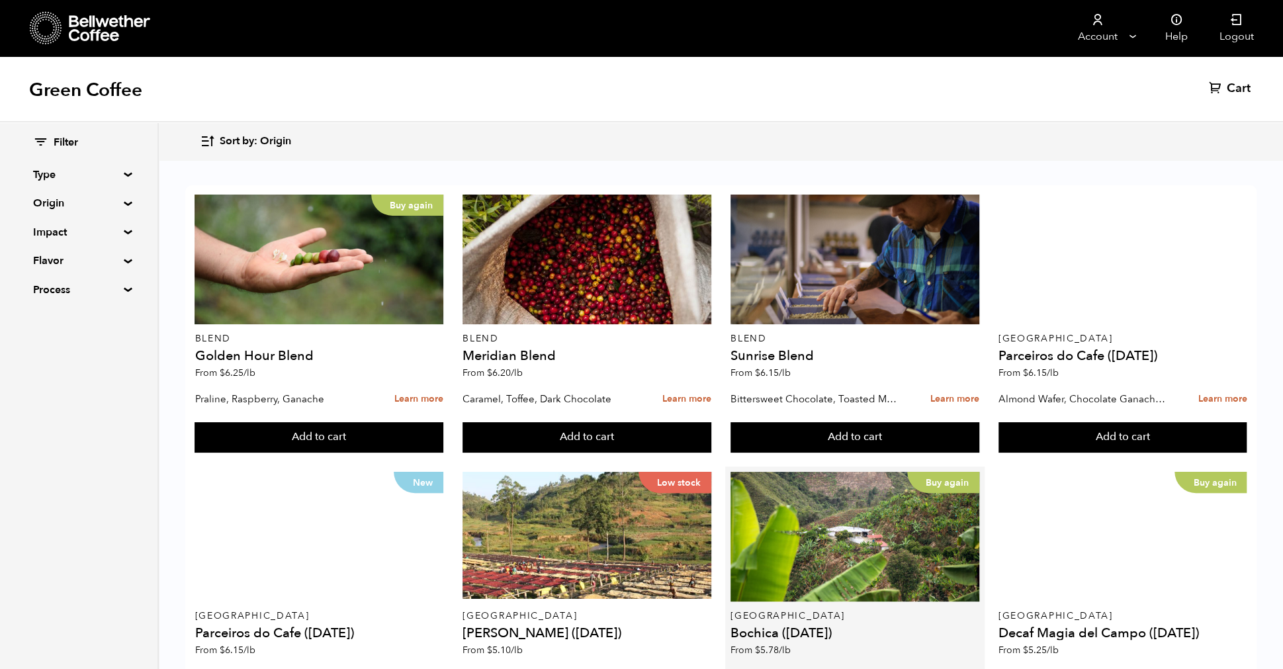
scroll to position [934, 0]
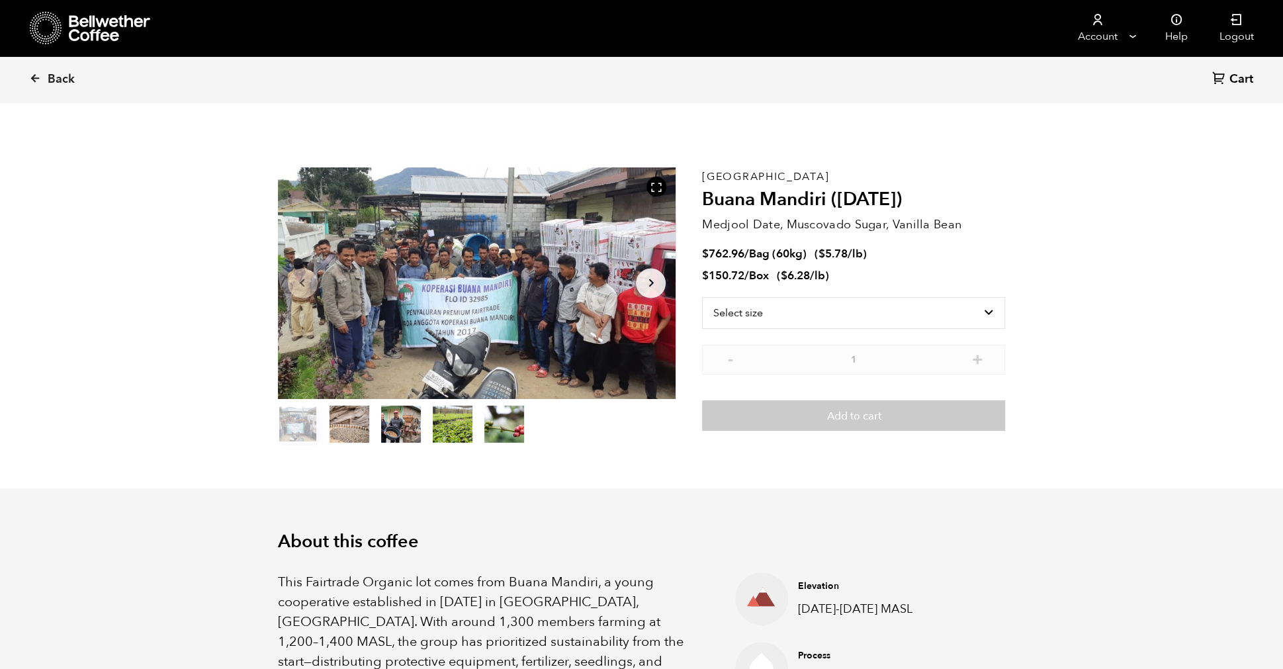
scroll to position [576, 704]
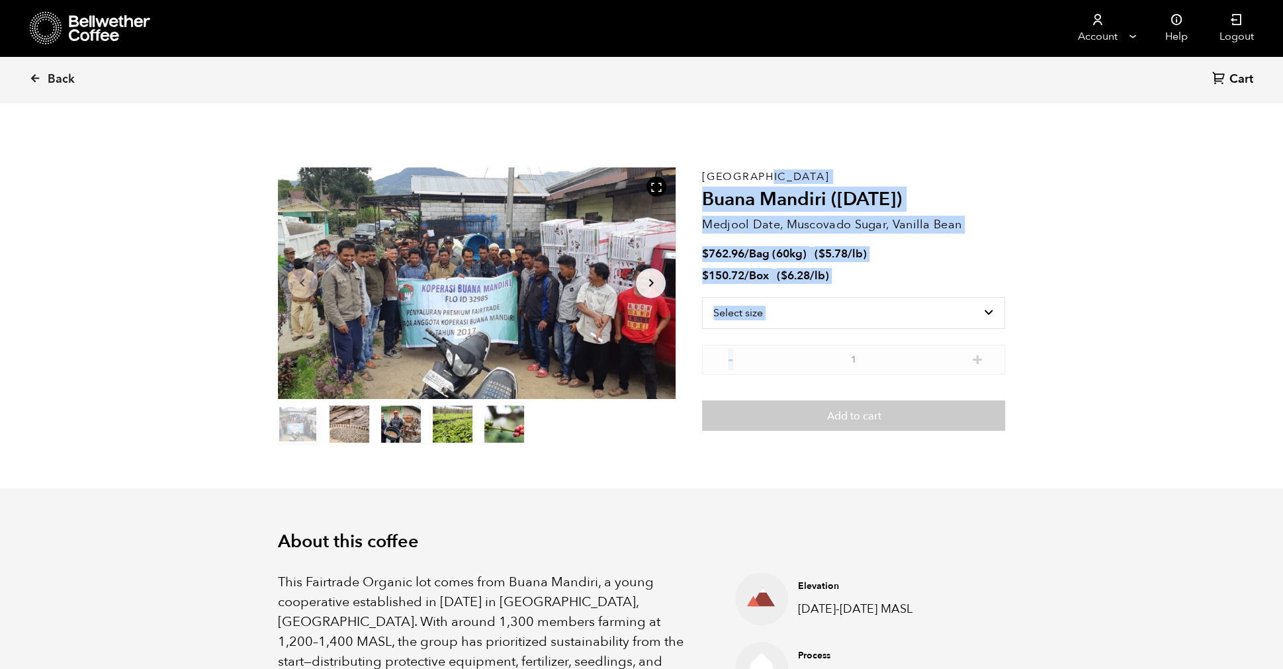
click at [800, 347] on div "Sumatra Buana Mandiri ([DATE]) Medjool Date, Muscovado Sugar, Vanilla Bean $ 76…" at bounding box center [853, 306] width 303 height 278
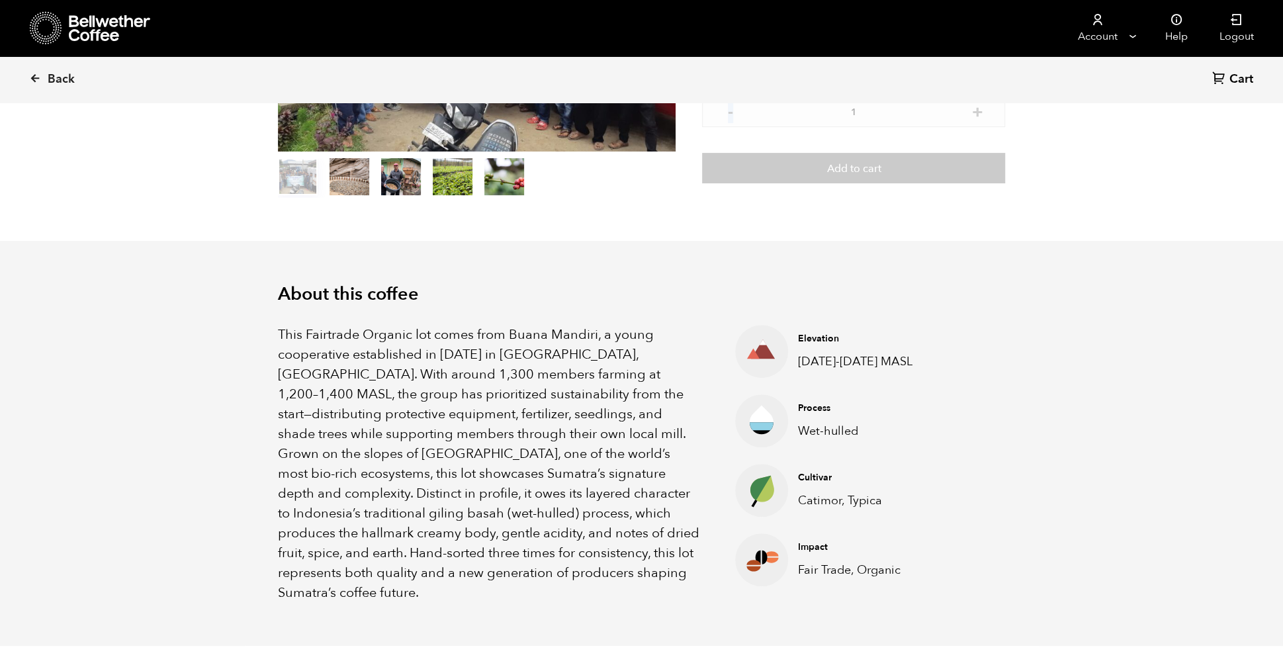
scroll to position [250, 0]
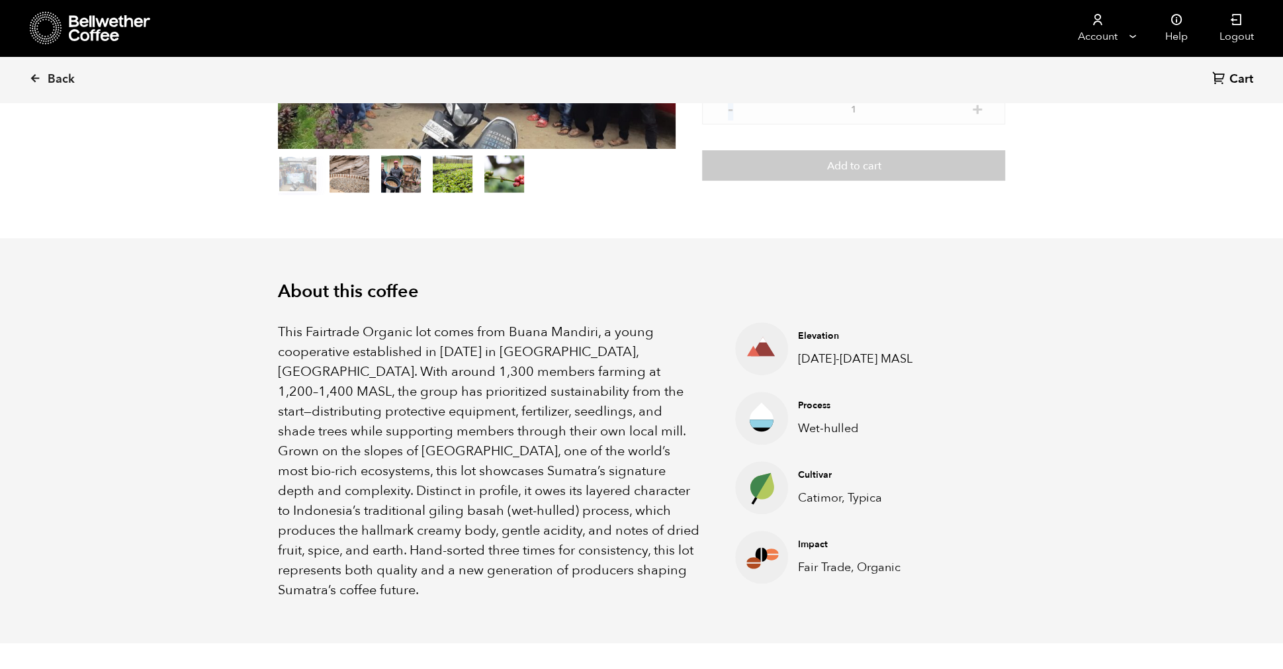
drag, startPoint x: 283, startPoint y: 292, endPoint x: 903, endPoint y: 581, distance: 683.6
click at [903, 581] on div "About this coffee This Fairtrade Organic lot comes from Buana Mandiri, a young …" at bounding box center [642, 440] width 794 height 405
copy div "Lorem ipsu dolors Amet Consectet Adipisc eli seddo eius Tempo Incidid, u labor …"
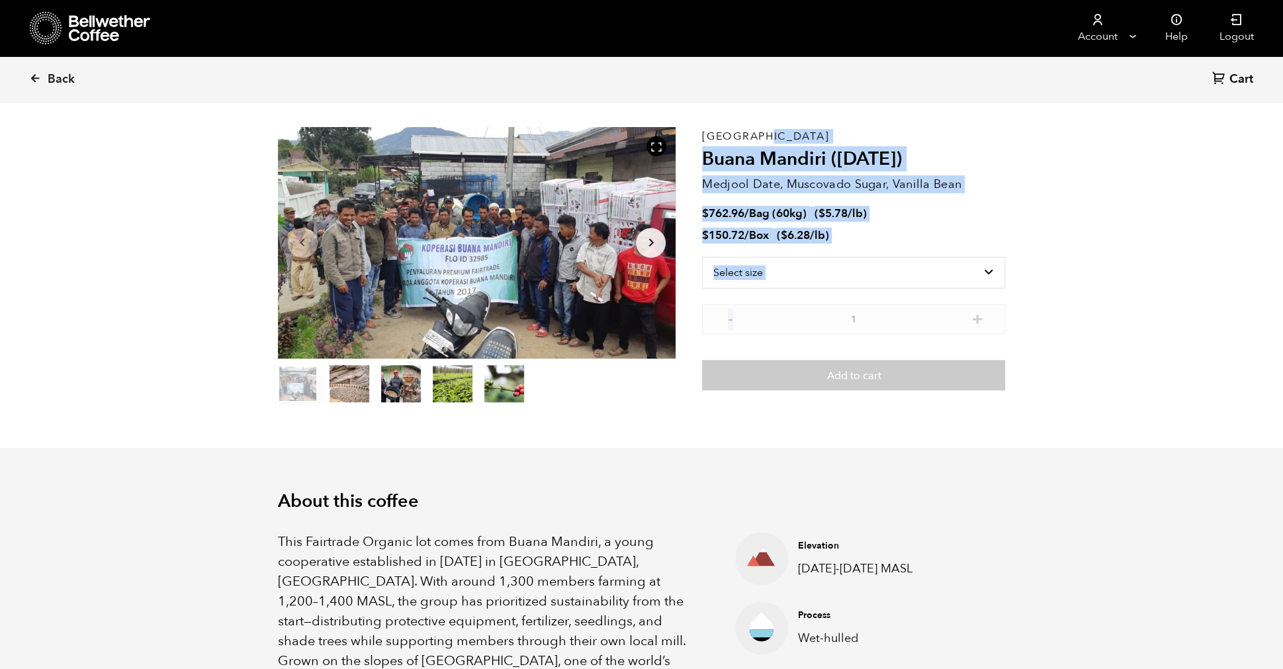
scroll to position [0, 0]
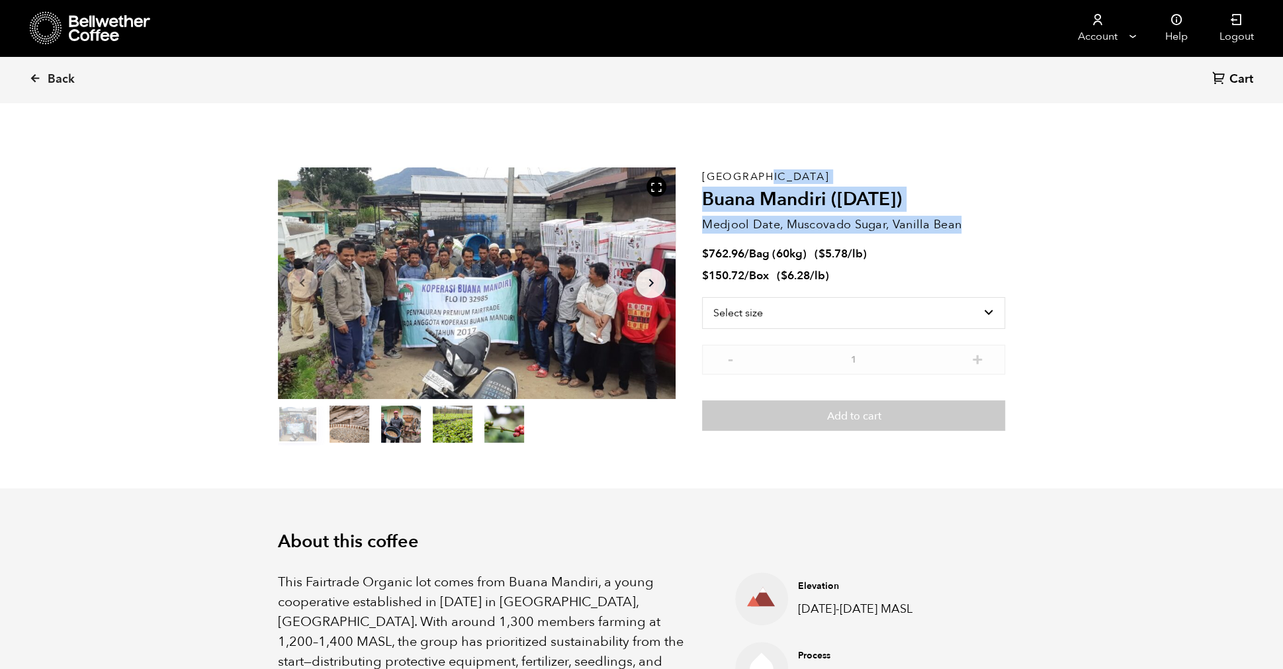
drag, startPoint x: 703, startPoint y: 175, endPoint x: 968, endPoint y: 226, distance: 269.6
click at [968, 226] on div "Sumatra Buana Mandiri ([DATE]) Medjool Date, Muscovado Sugar, Vanilla Bean $ 76…" at bounding box center [853, 306] width 303 height 278
copy div "Sumatra Buana Mandiri ([DATE]) Medjool Date, Muscovado Sugar, Vanilla Bean"
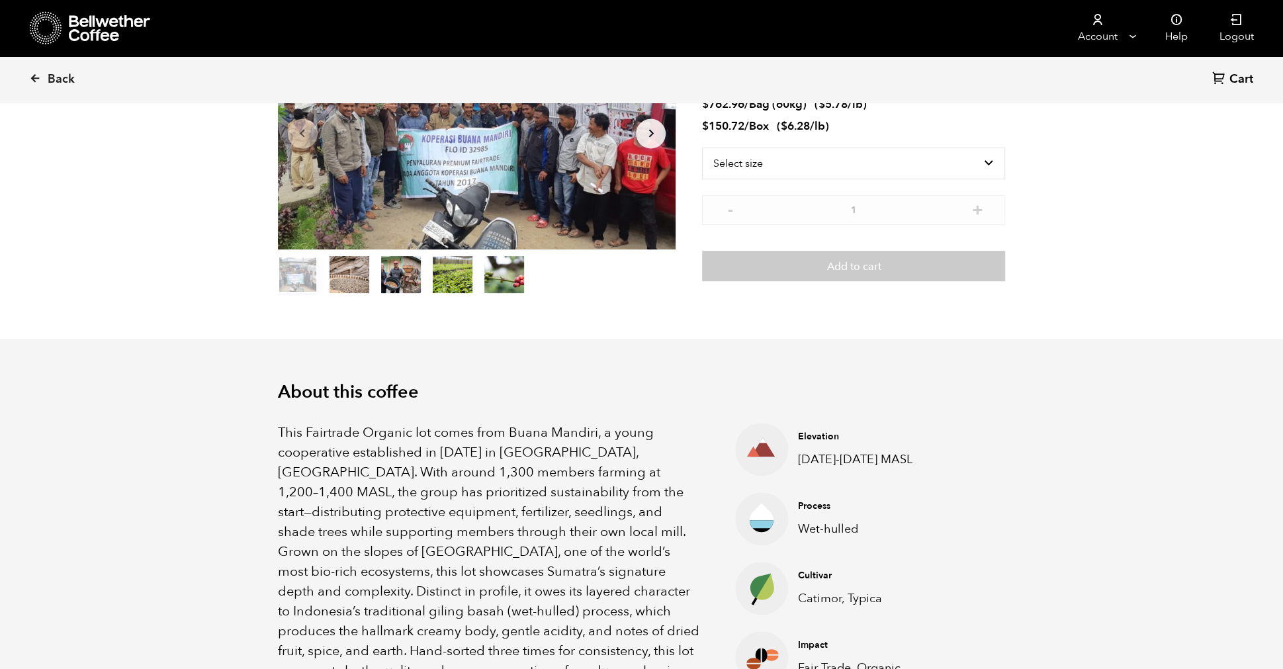
scroll to position [156, 0]
